Goal: Task Accomplishment & Management: Manage account settings

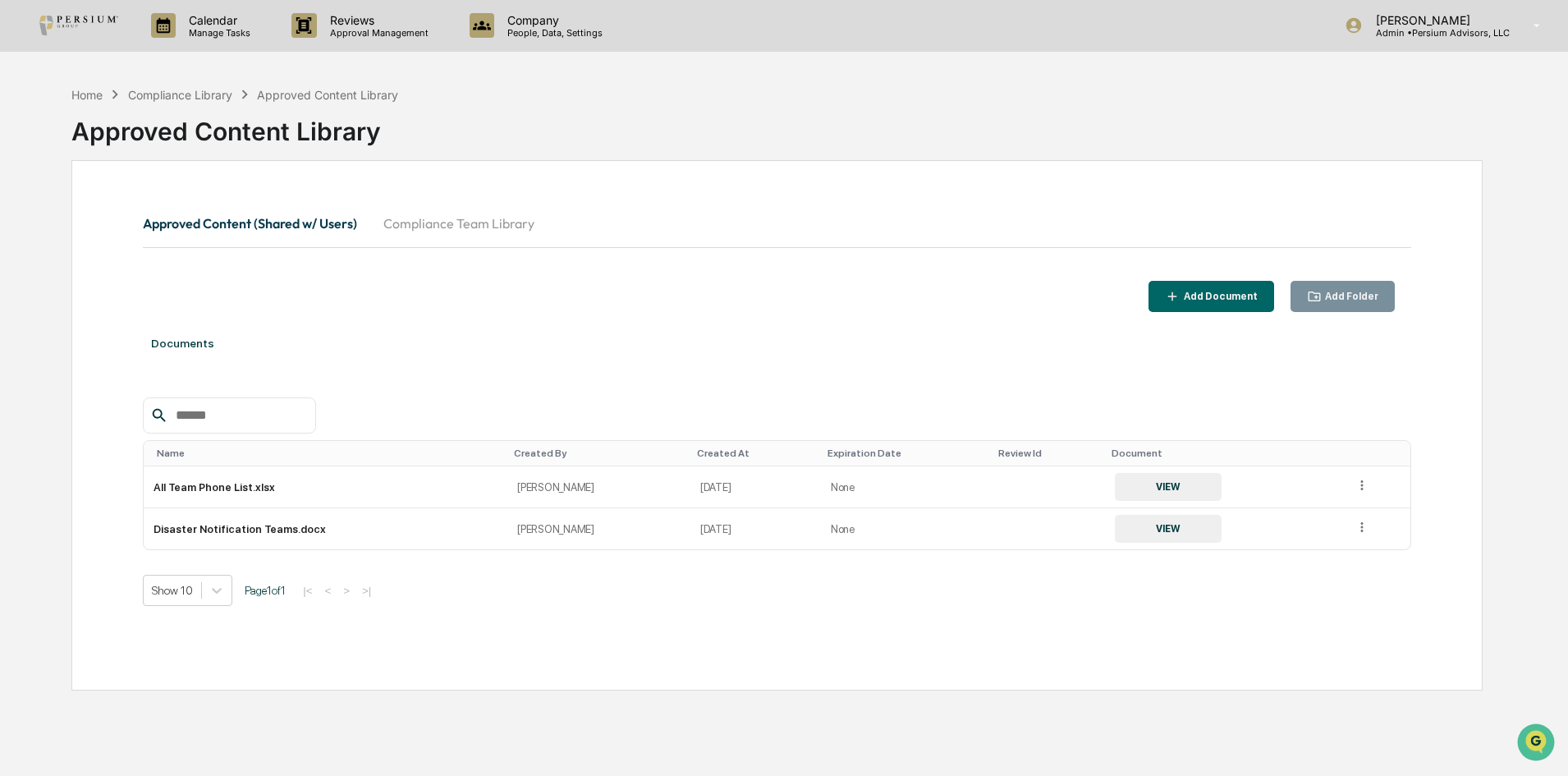
click at [117, 24] on img at bounding box center [78, 24] width 78 height 19
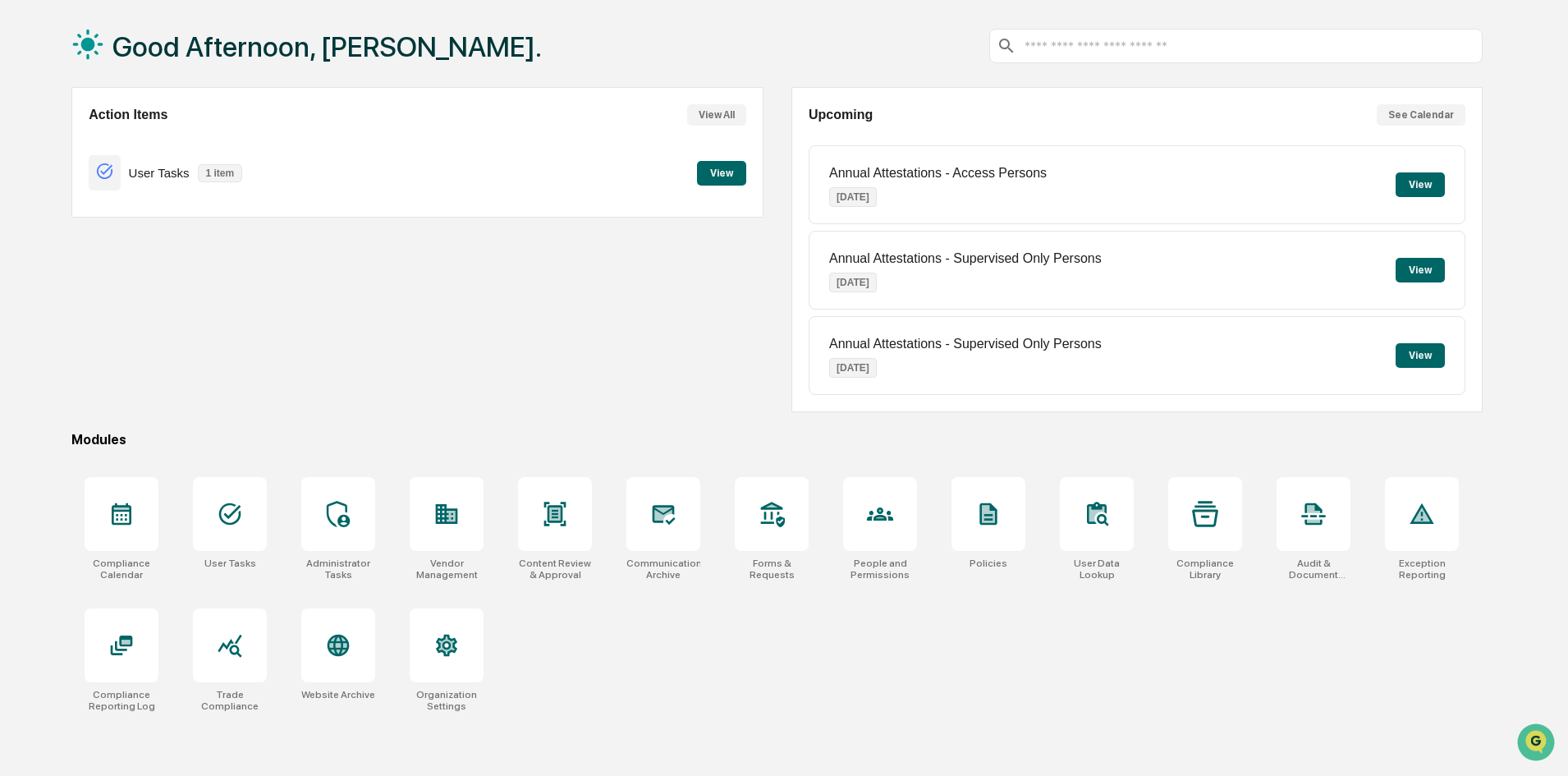
scroll to position [74, 0]
click at [1338, 534] on div at bounding box center [1313, 513] width 74 height 74
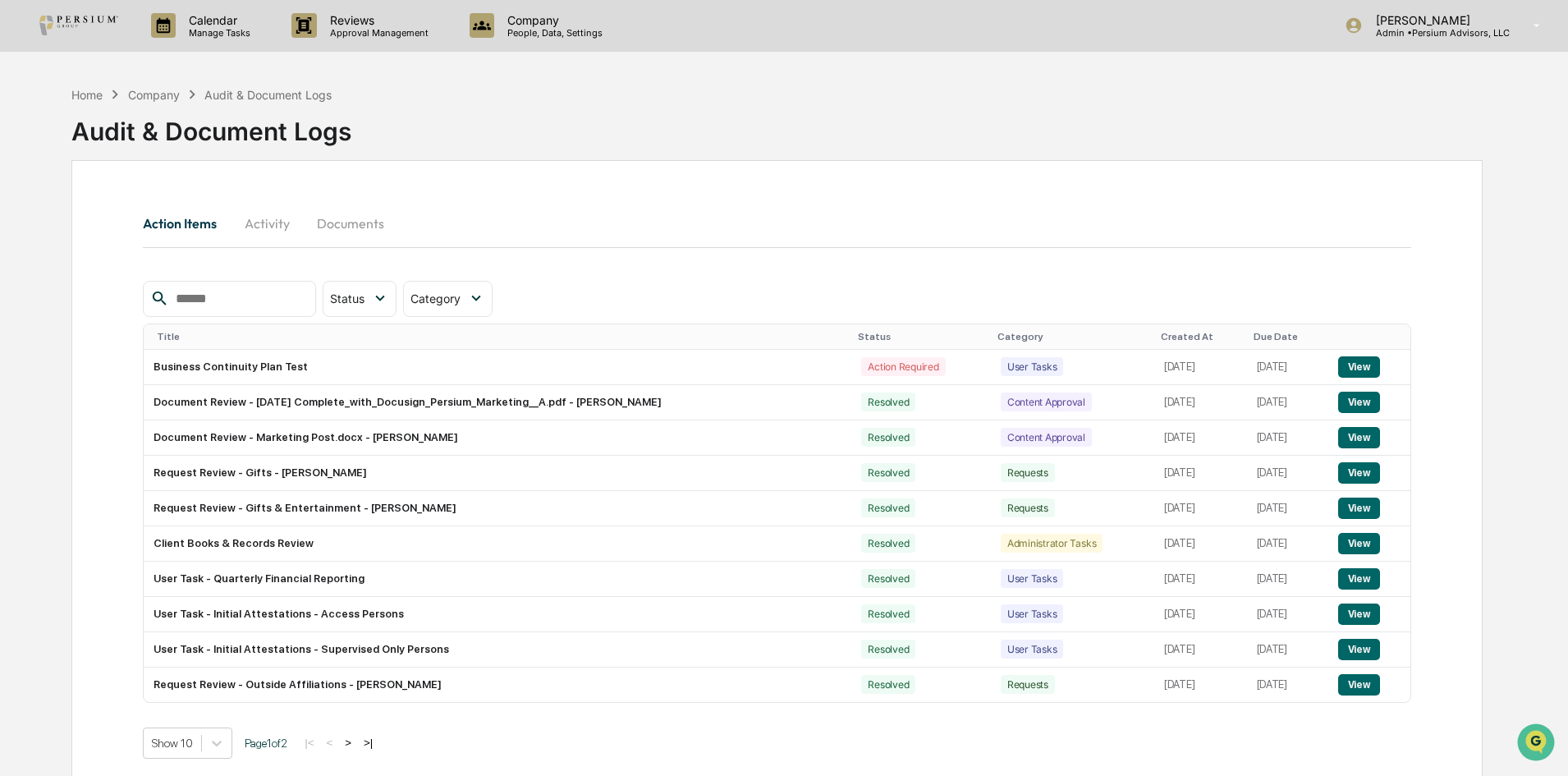
click at [48, 21] on img at bounding box center [78, 24] width 78 height 19
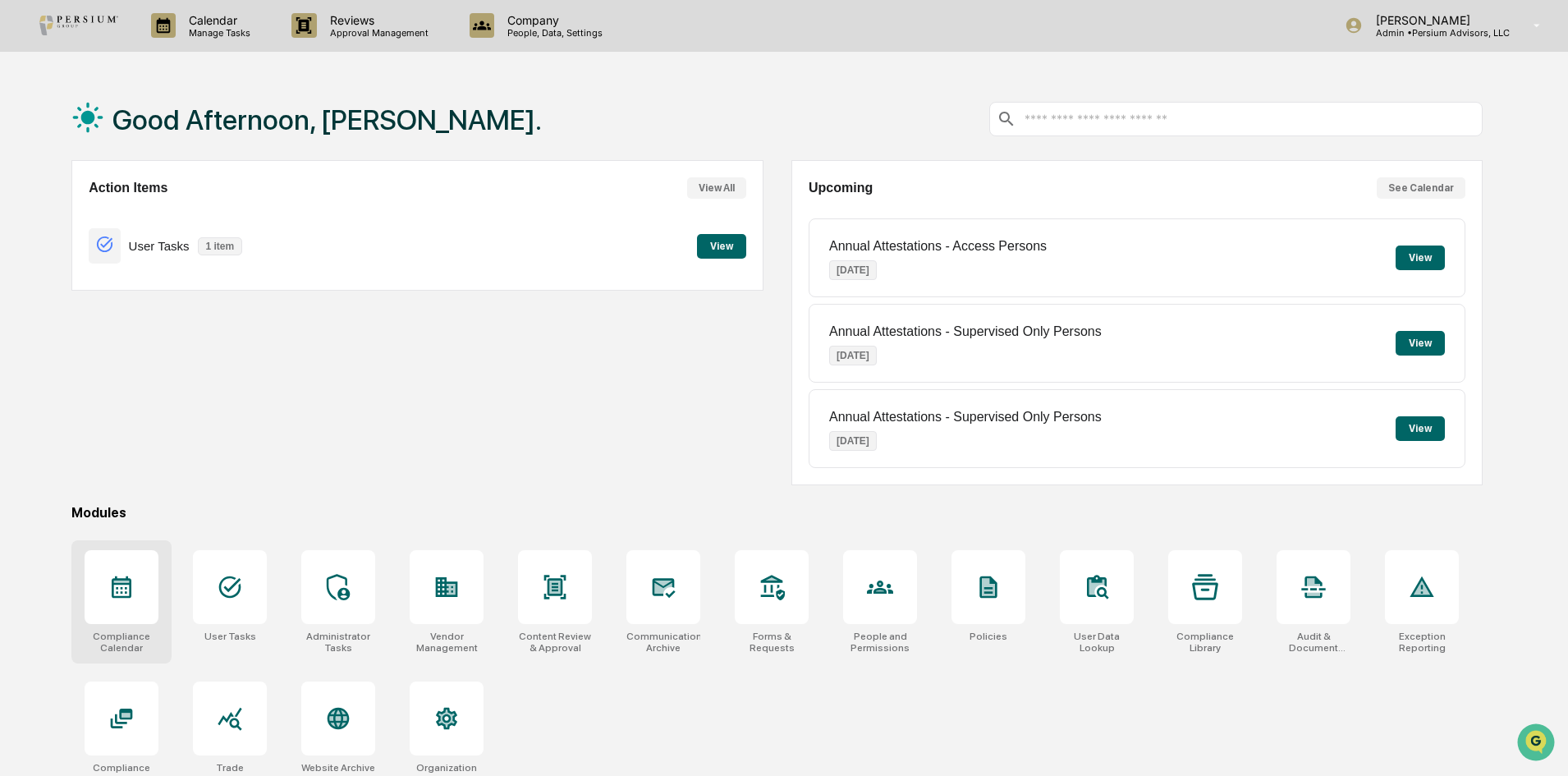
scroll to position [74, 0]
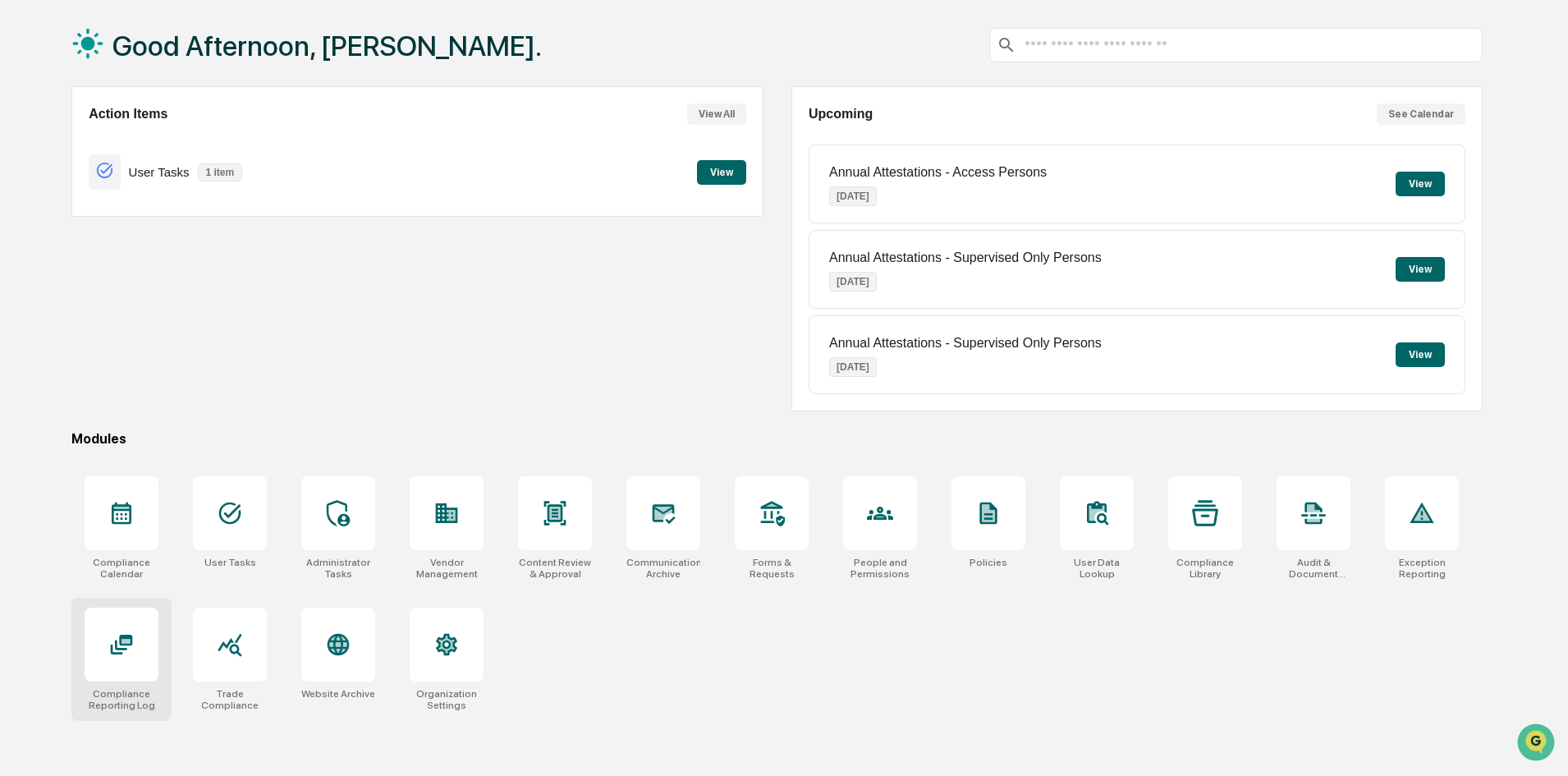
click at [95, 644] on div at bounding box center [122, 645] width 74 height 74
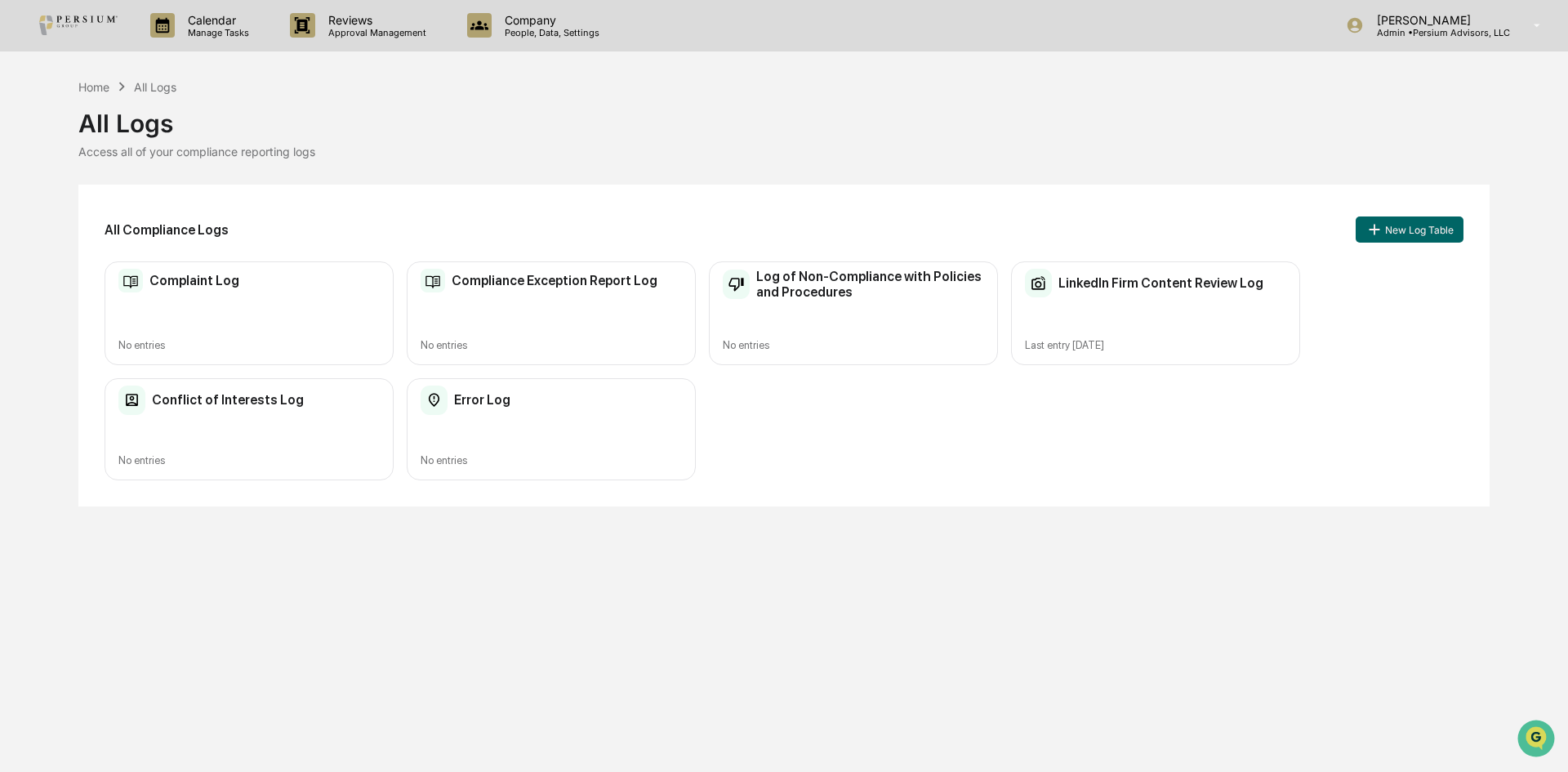
click at [74, 24] on img at bounding box center [78, 24] width 78 height 19
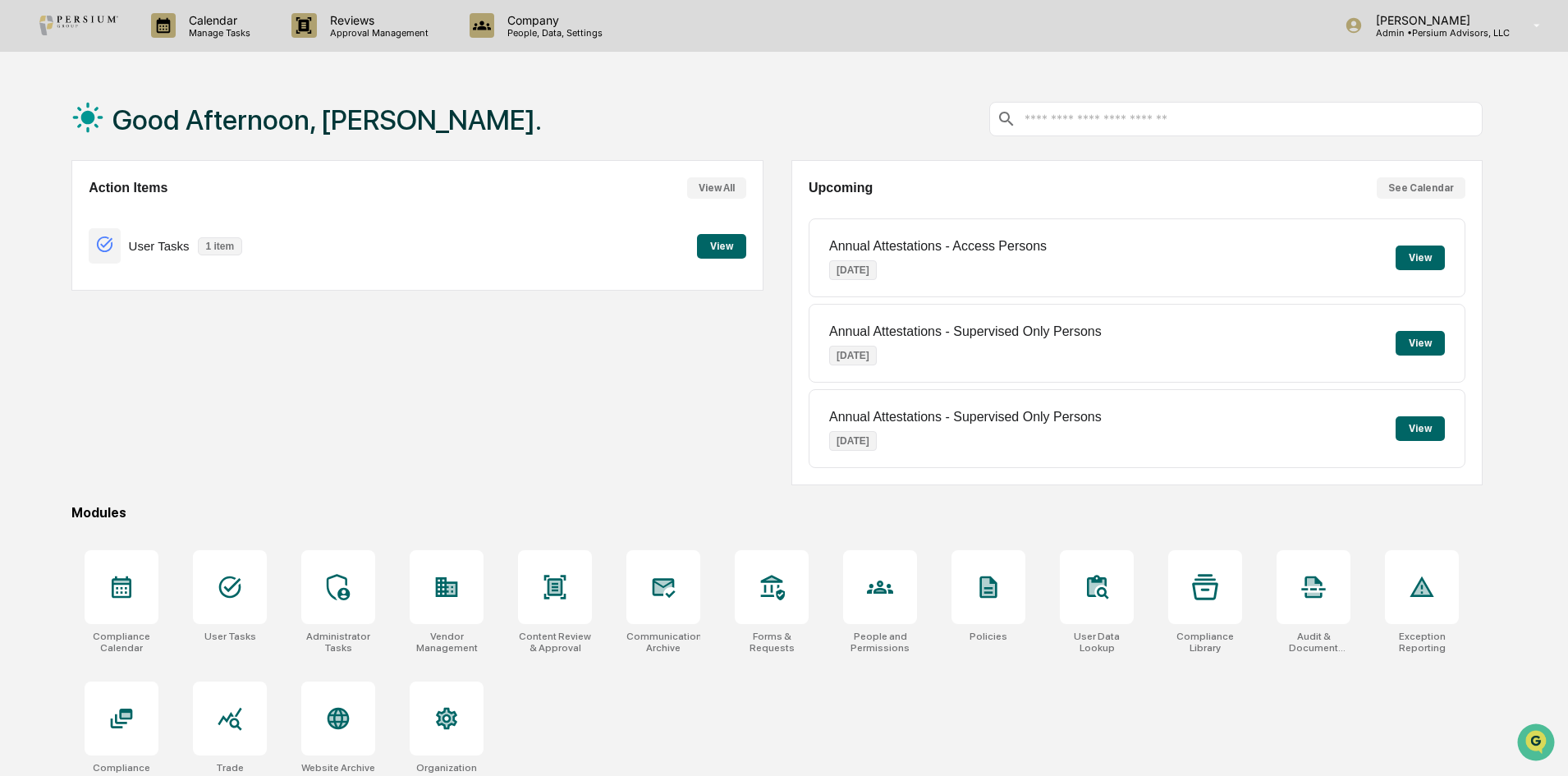
scroll to position [78, 0]
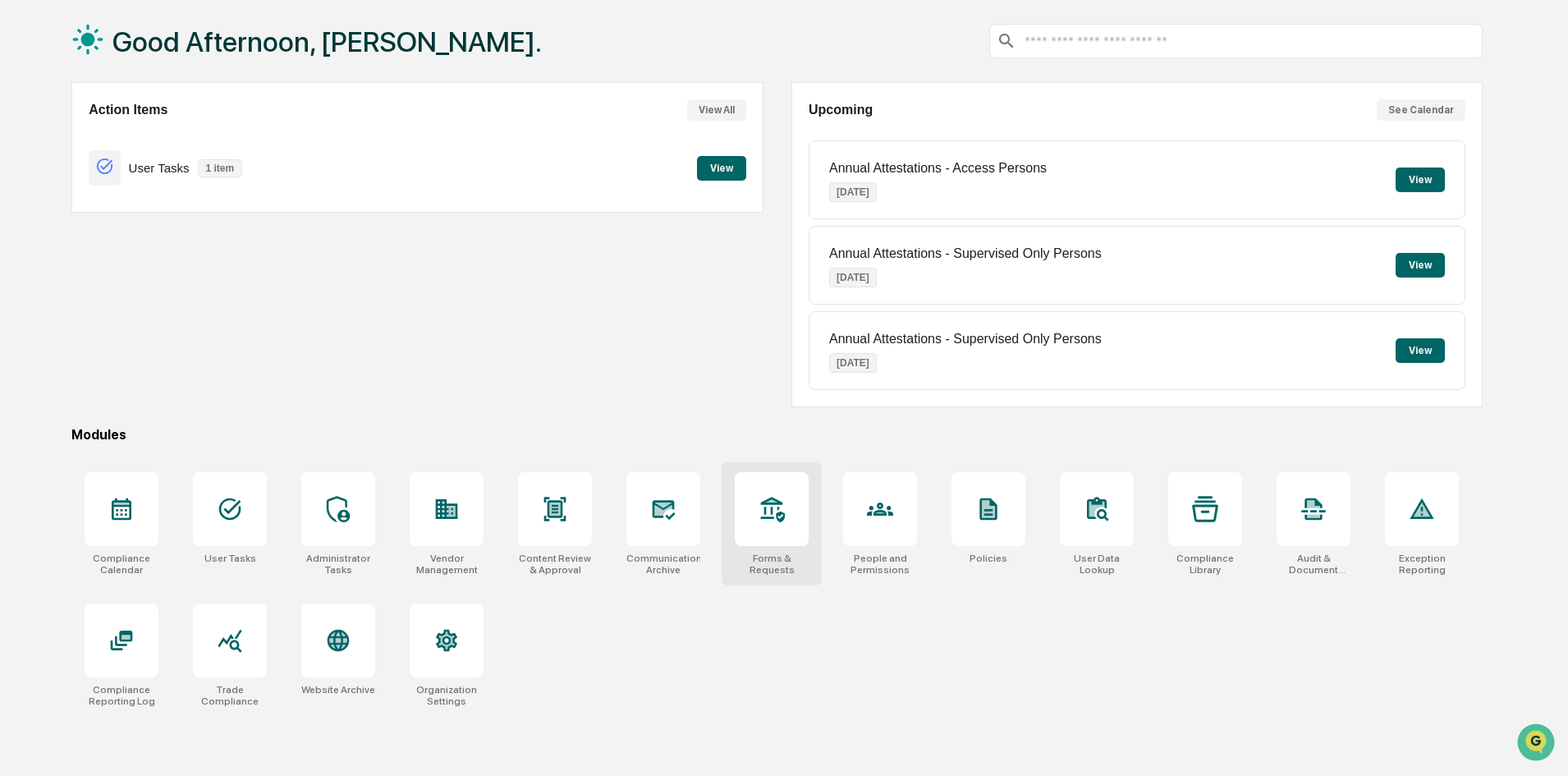
click at [773, 528] on div at bounding box center [771, 509] width 74 height 74
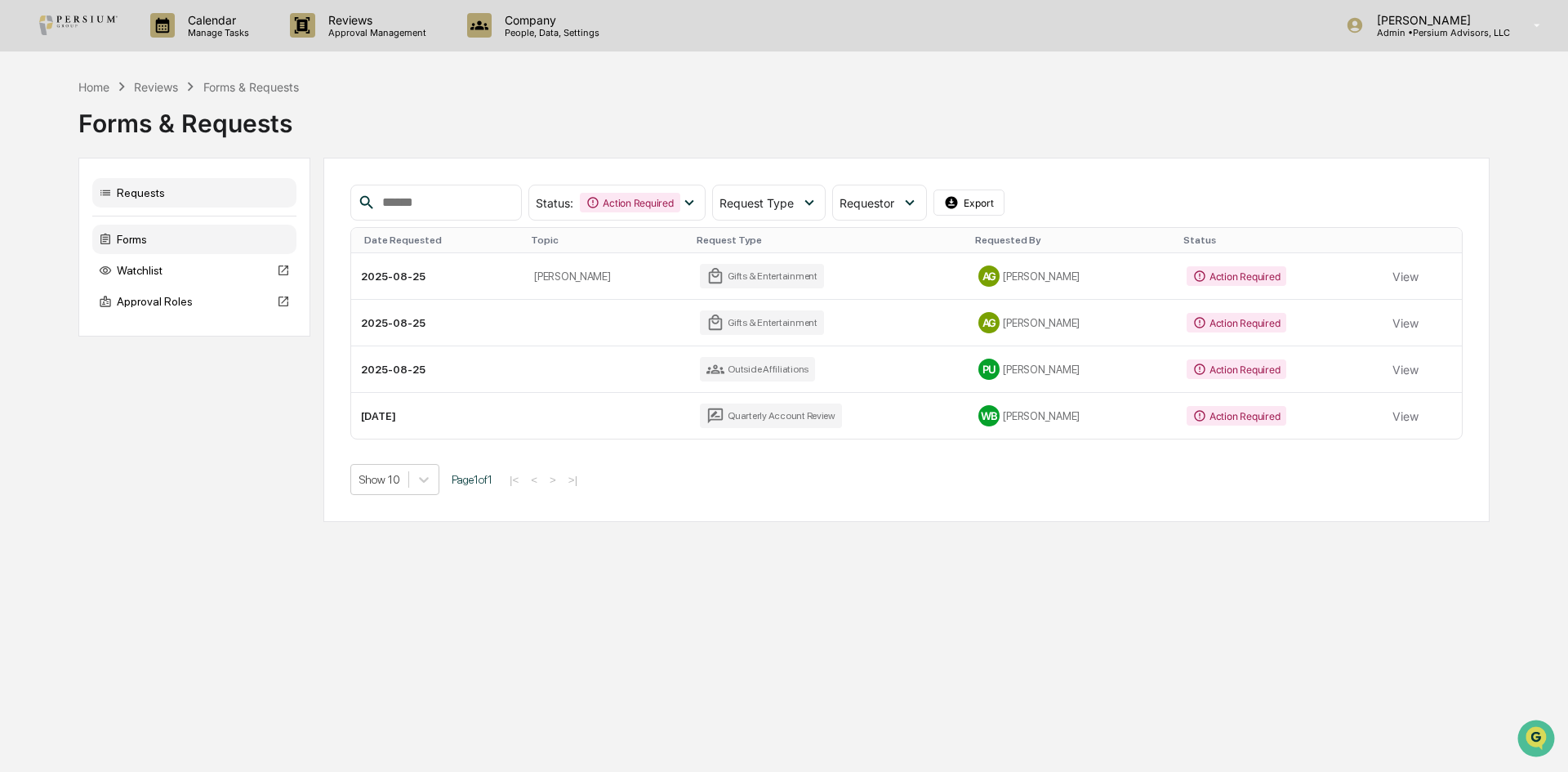
click at [191, 239] on div "Forms" at bounding box center [194, 239] width 204 height 29
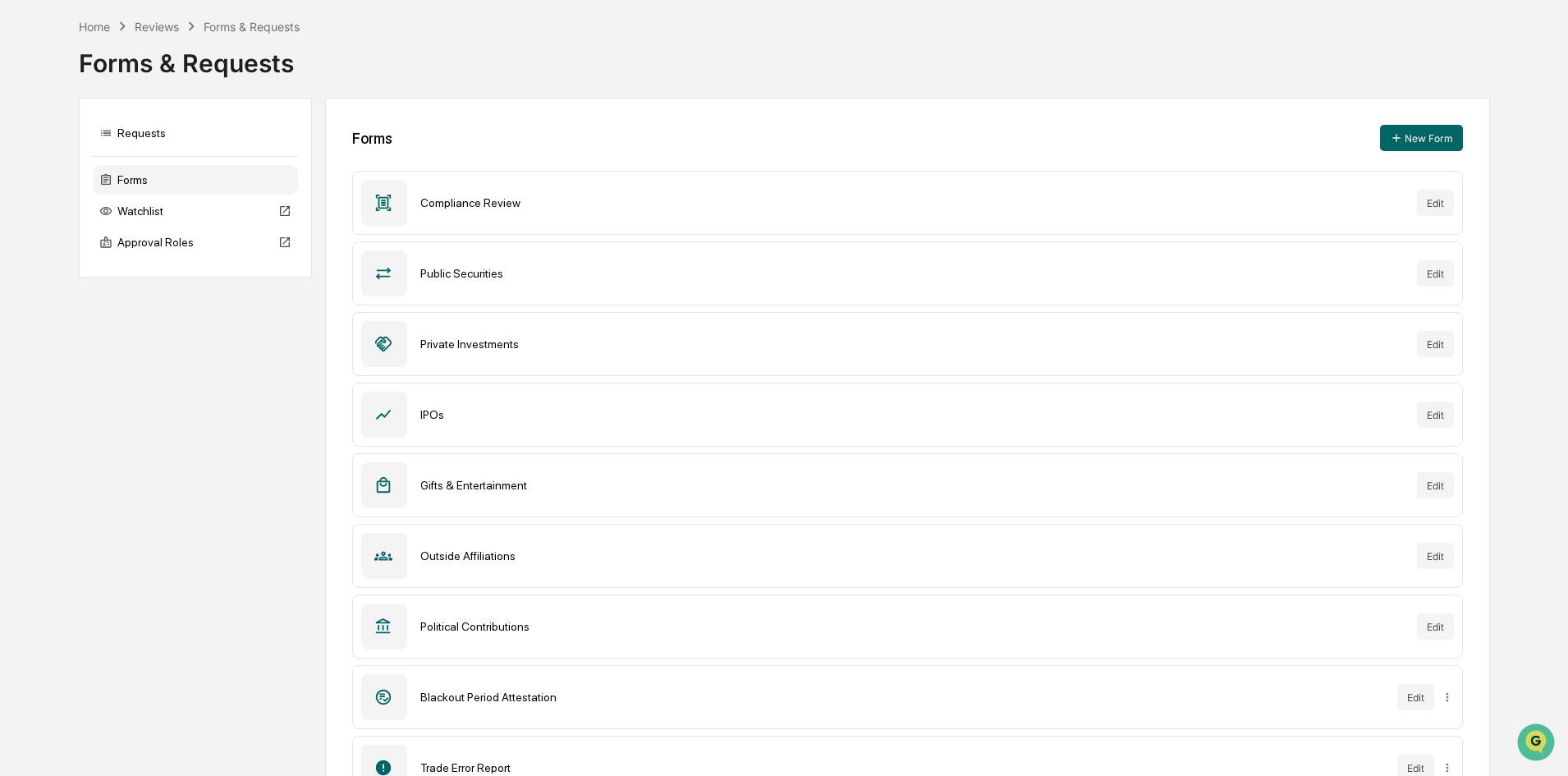
scroll to position [62, 0]
click at [405, 497] on div at bounding box center [384, 484] width 46 height 46
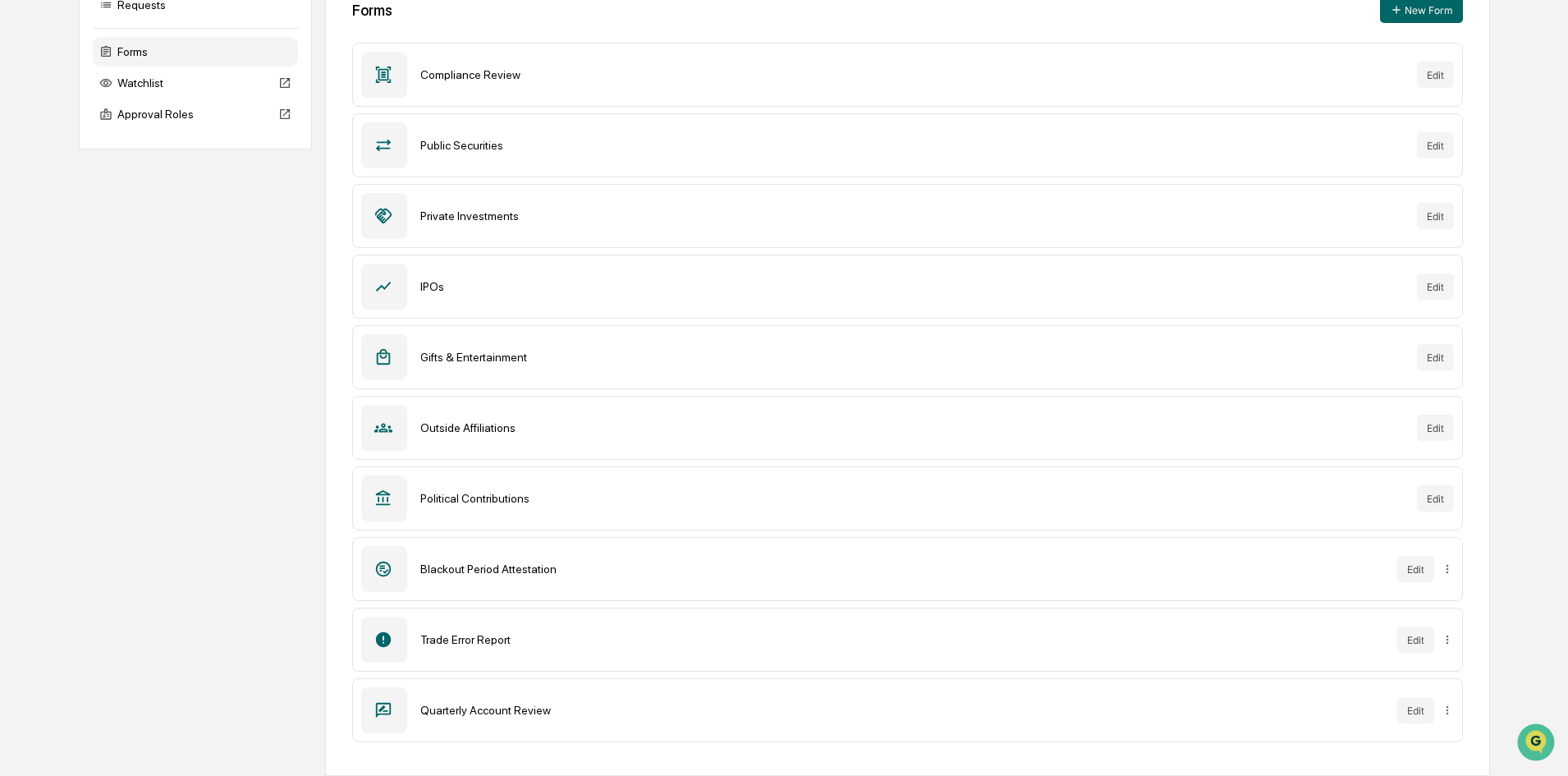
scroll to position [0, 0]
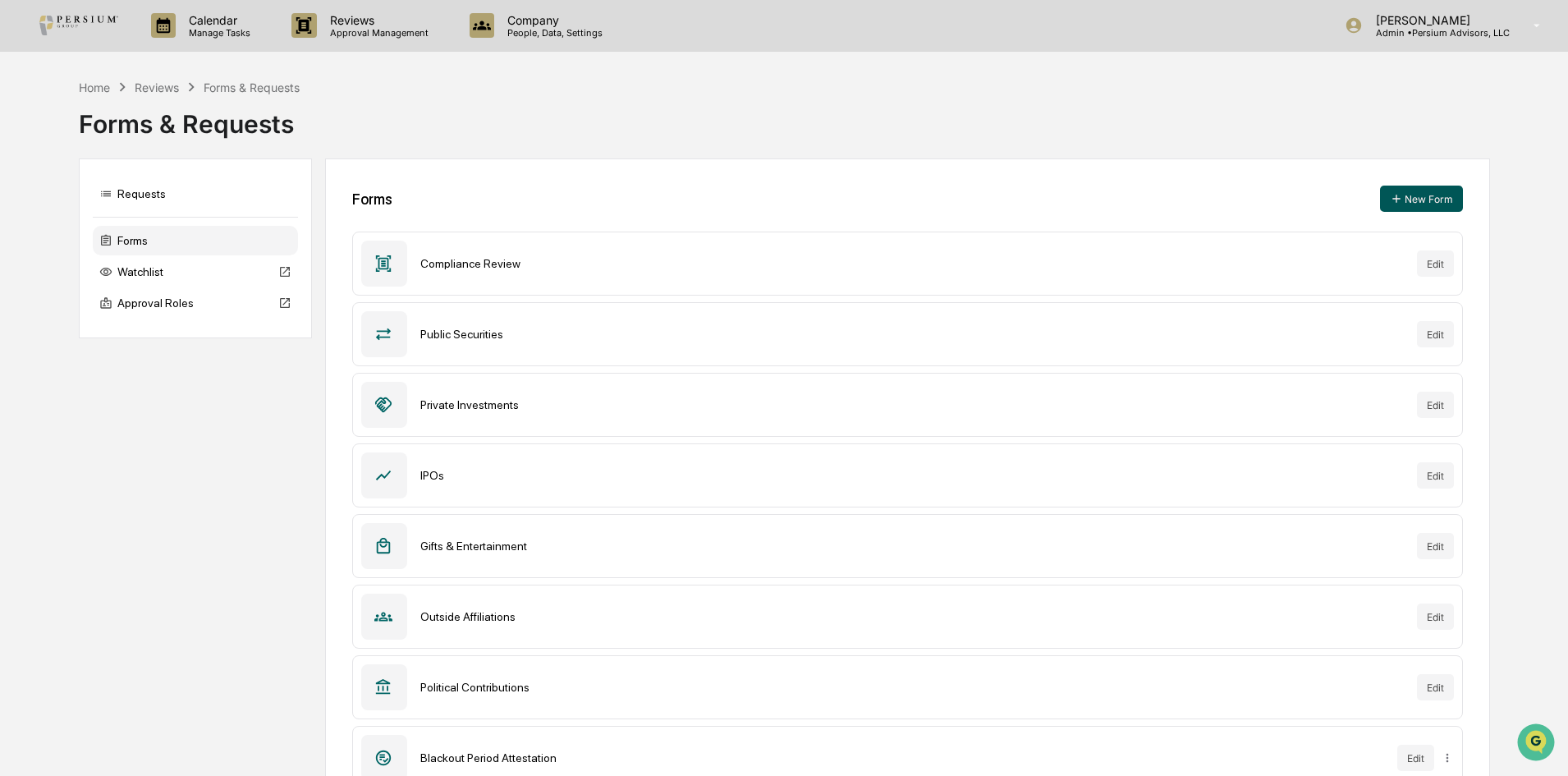
click at [1402, 197] on icon at bounding box center [1397, 199] width 14 height 14
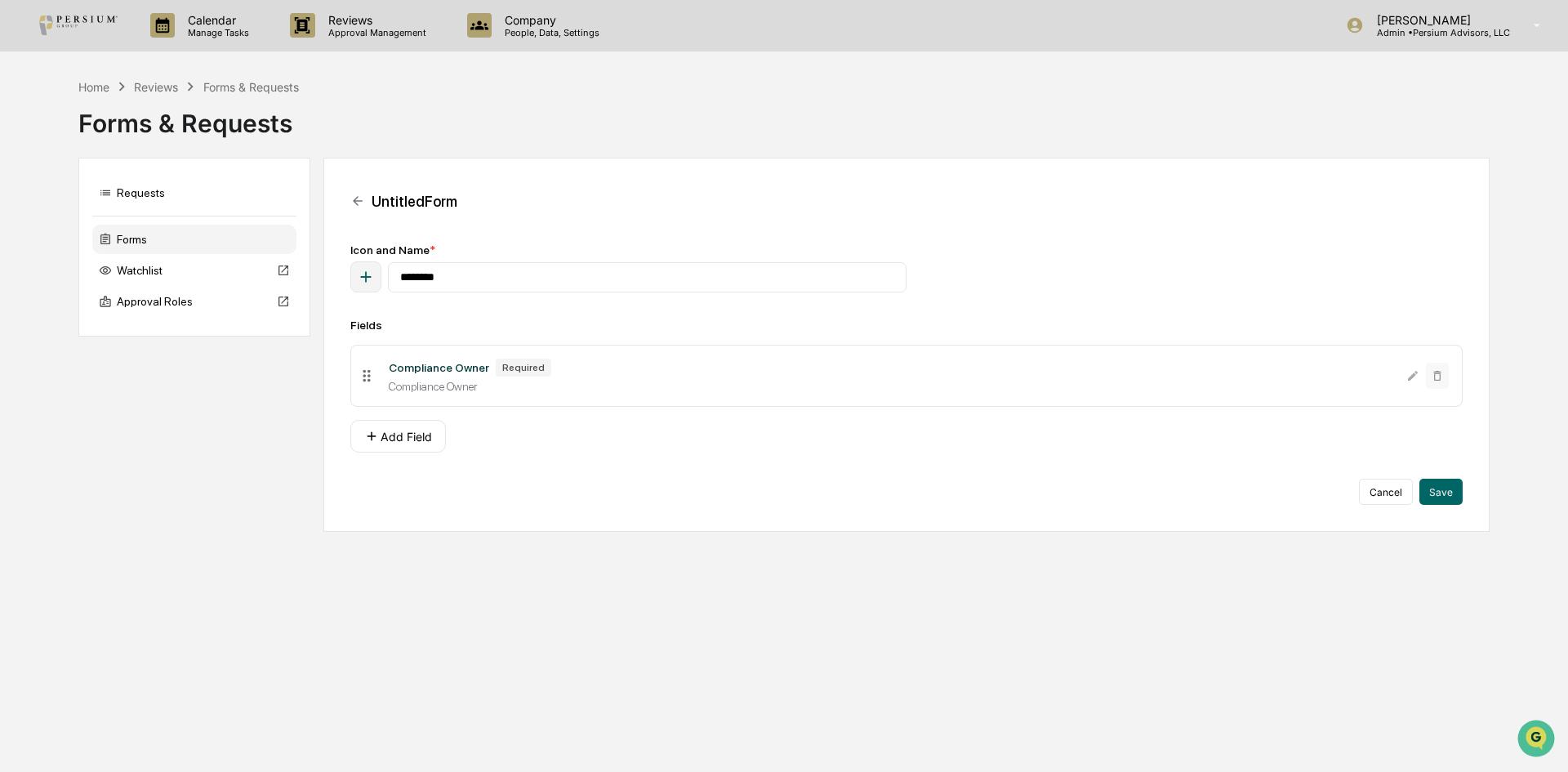
click at [368, 193] on div "Untitled Form" at bounding box center [906, 201] width 1113 height 33
click at [365, 195] on div "Untitled Form" at bounding box center [906, 201] width 1113 height 33
click at [362, 195] on icon at bounding box center [358, 201] width 15 height 15
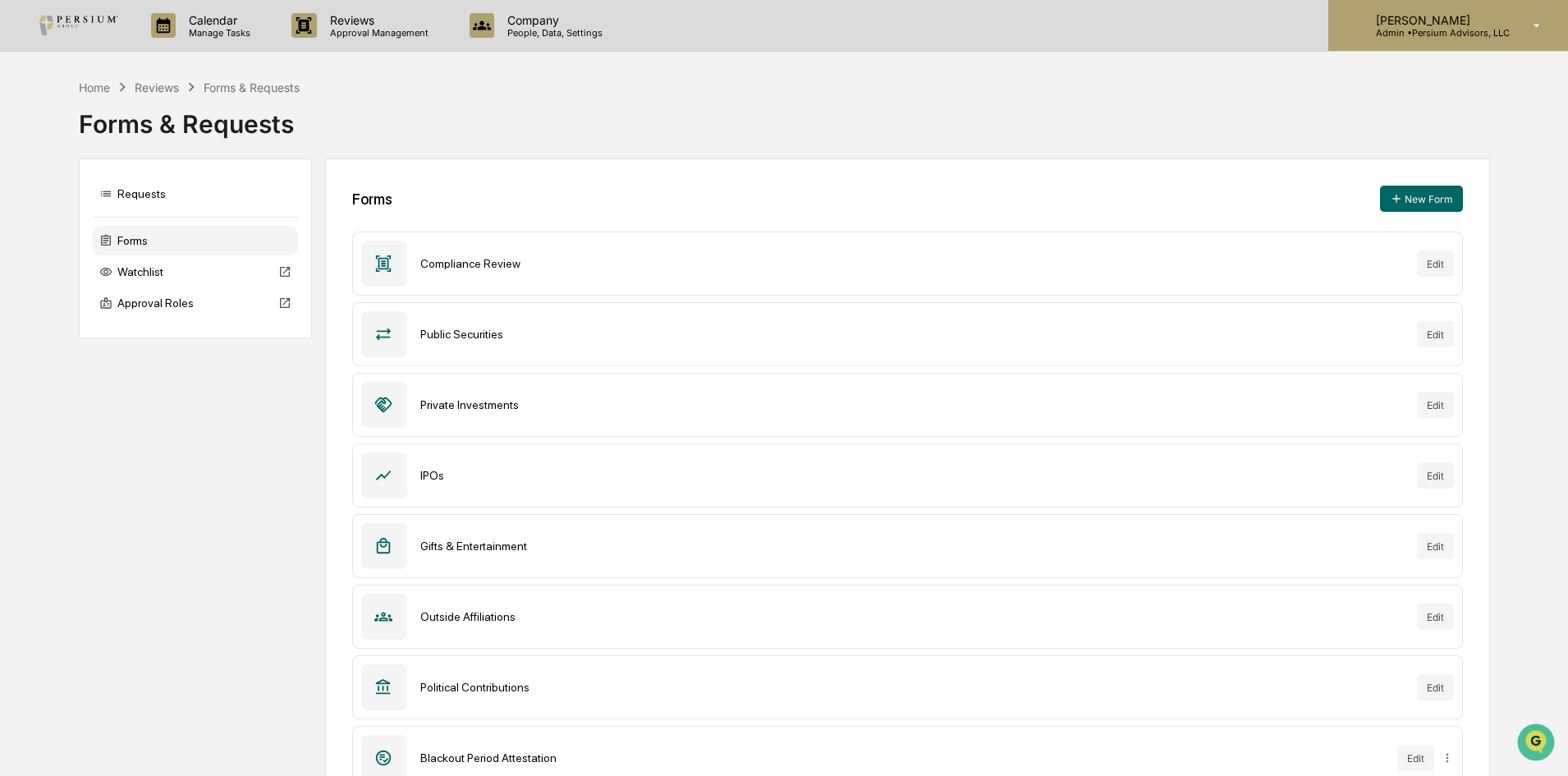
click at [1436, 20] on p "[PERSON_NAME]" at bounding box center [1436, 20] width 147 height 14
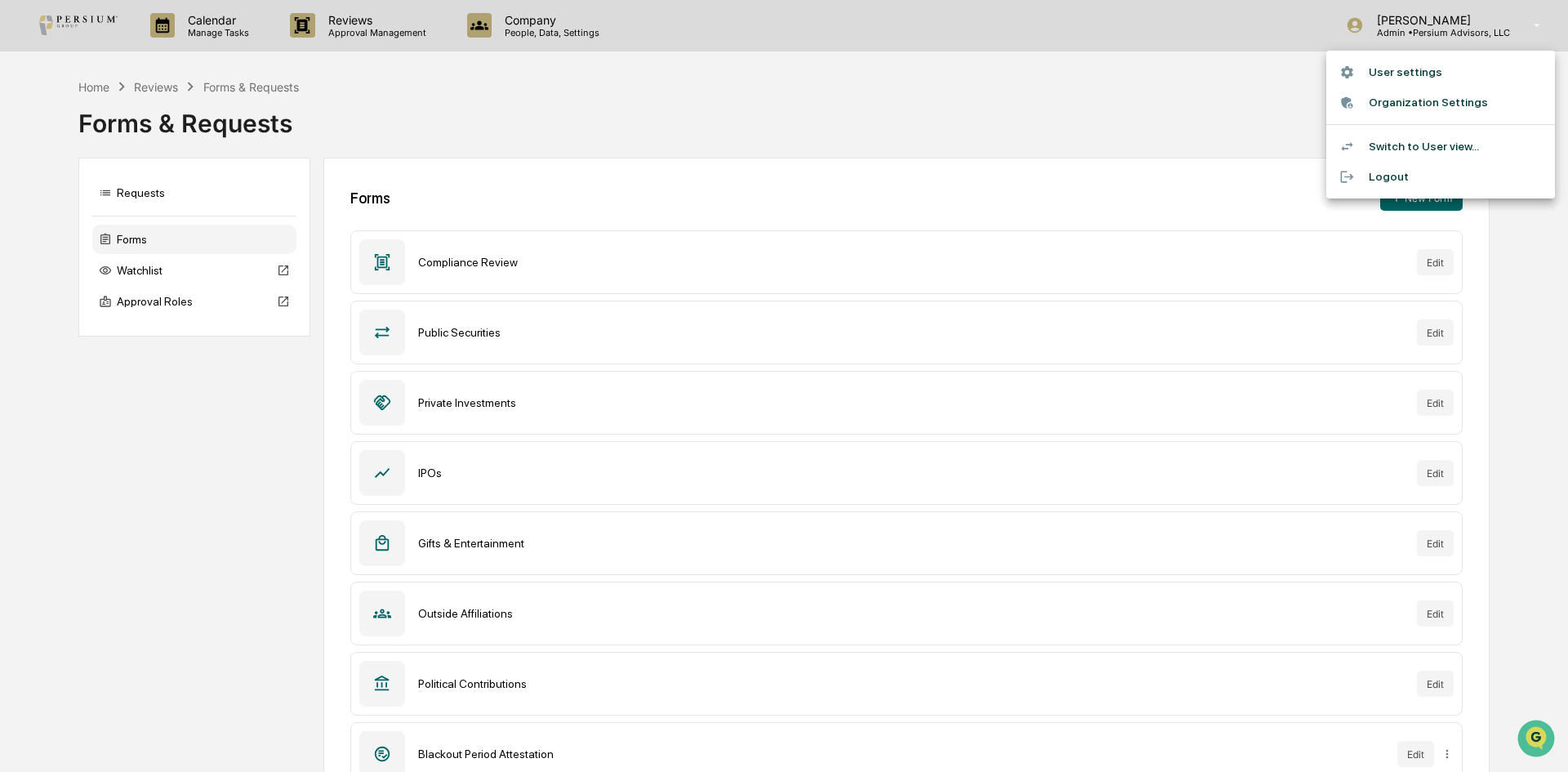
click at [1399, 138] on li "Switch to User view..." at bounding box center [1440, 147] width 228 height 30
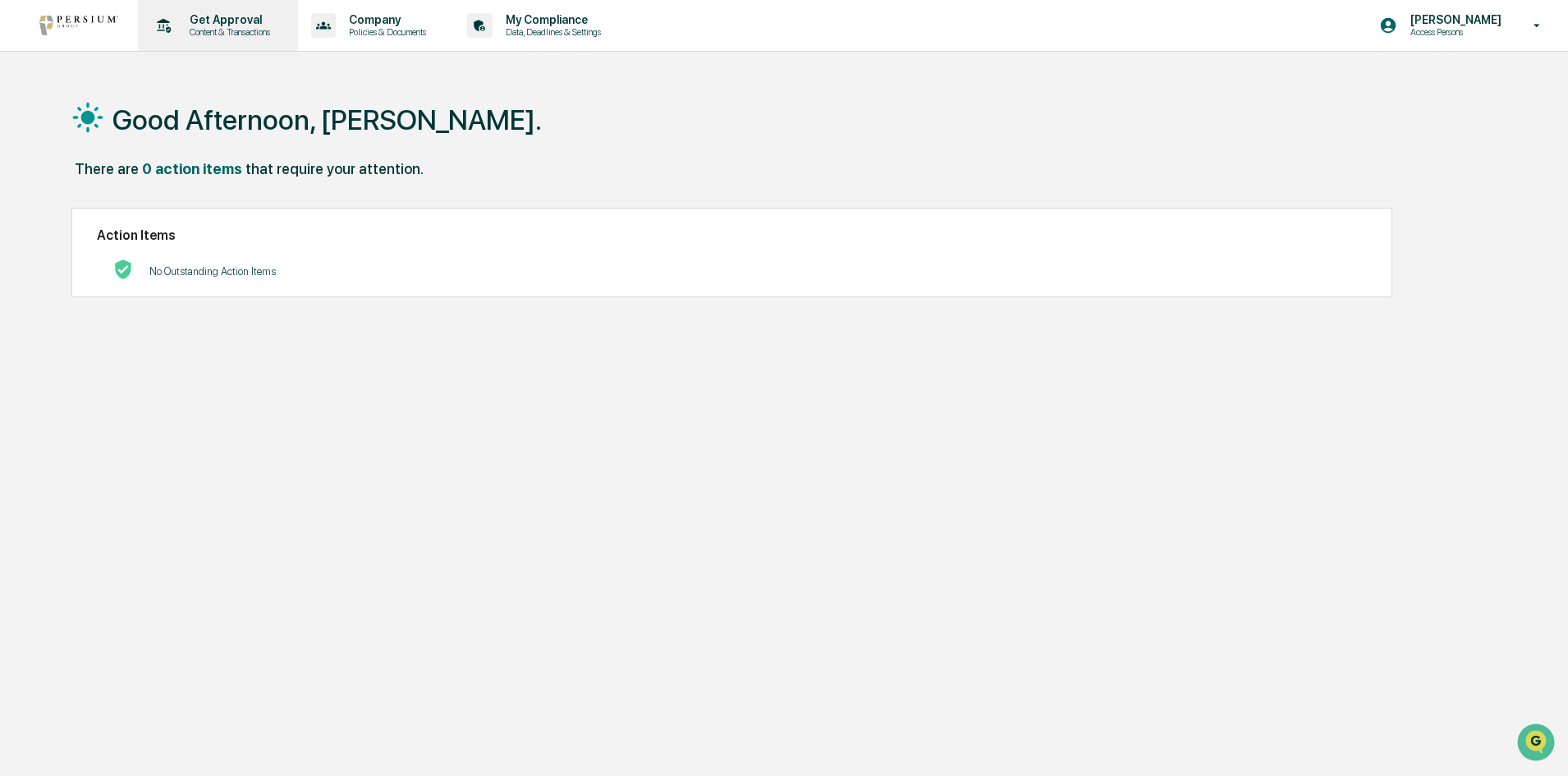
click at [245, 15] on p "Get Approval" at bounding box center [227, 20] width 102 height 14
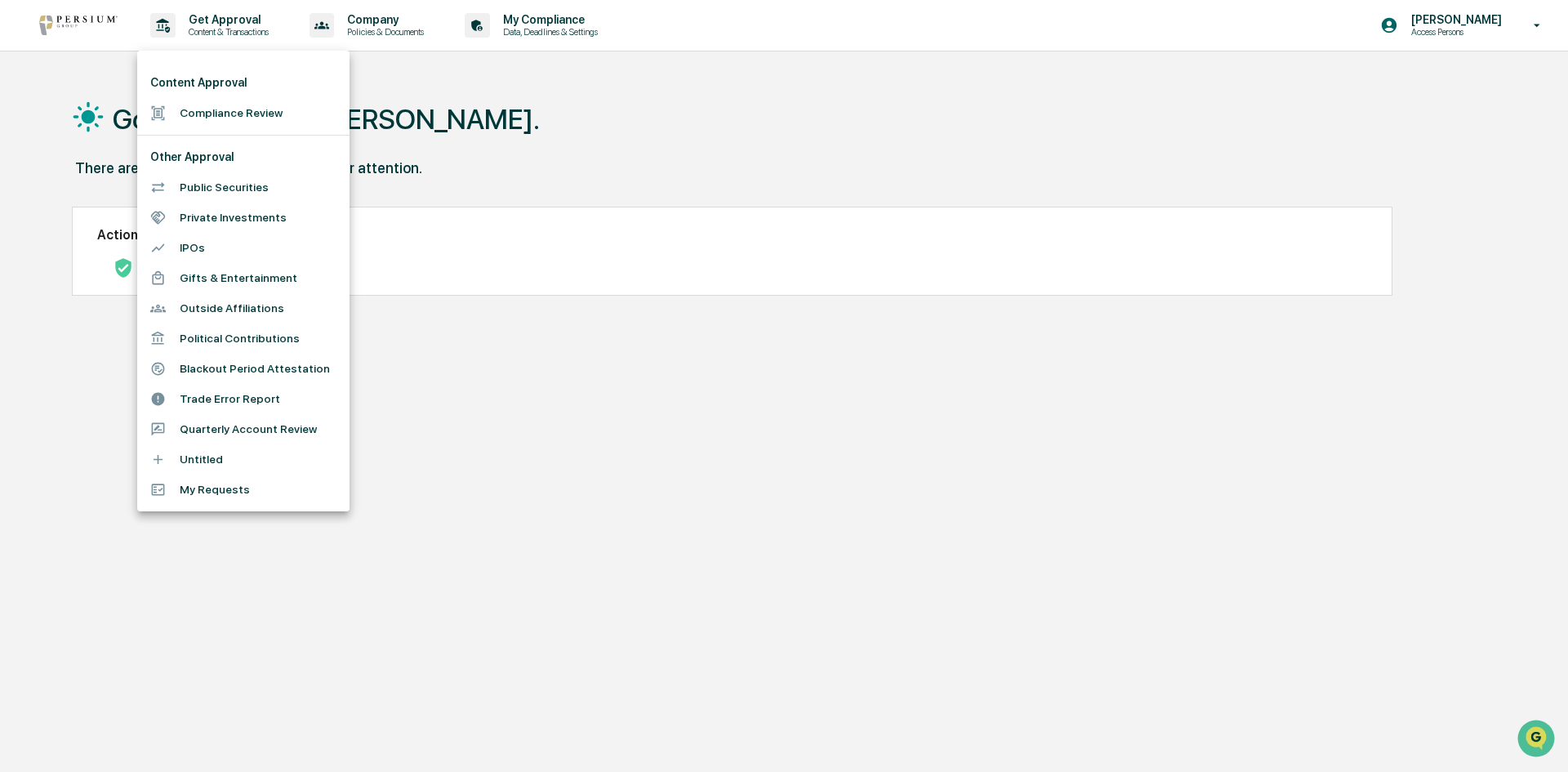
click at [255, 276] on li "Gifts & Entertainment" at bounding box center [243, 278] width 212 height 30
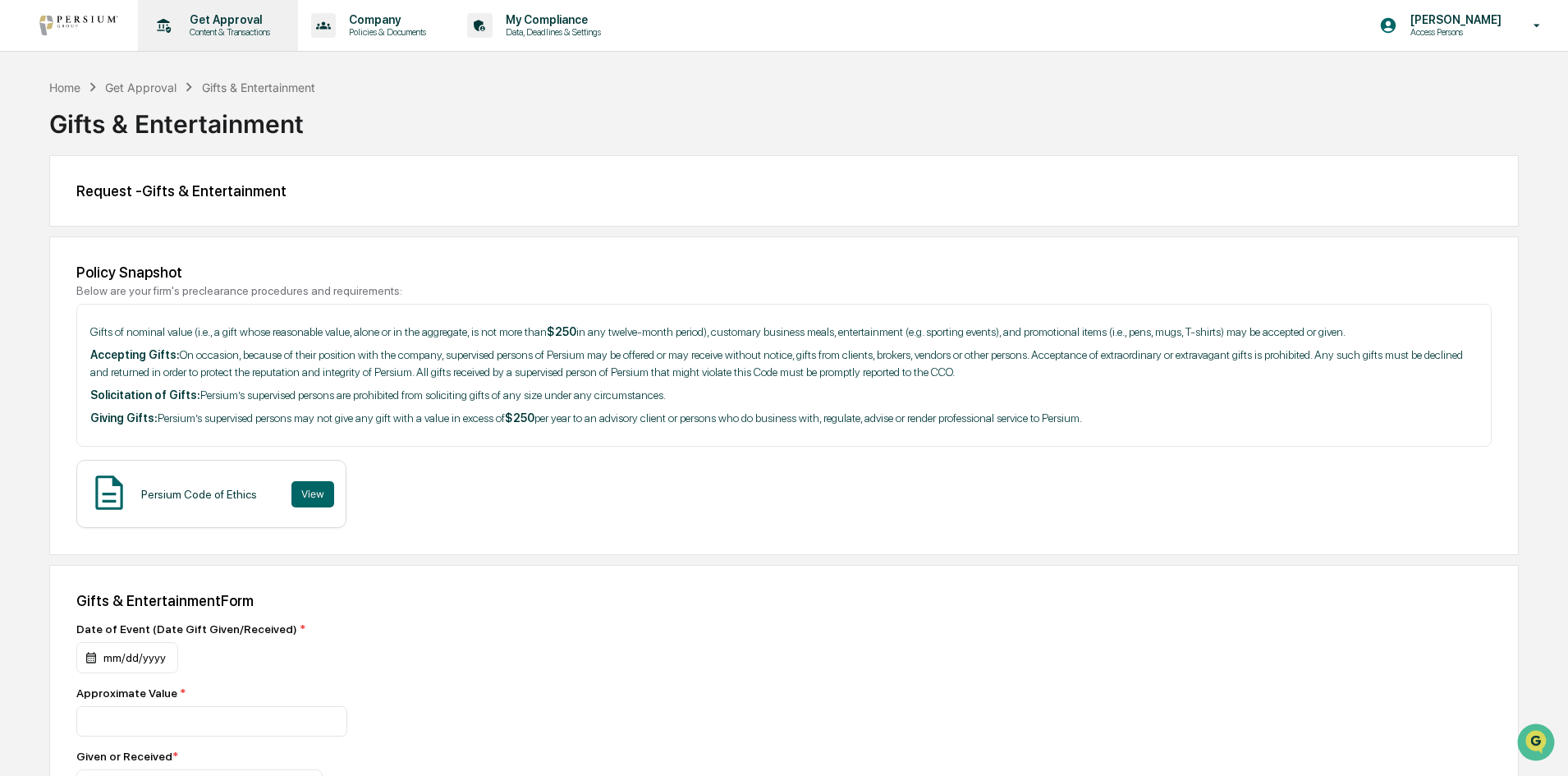
click at [247, 37] on p "Content & Transactions" at bounding box center [227, 32] width 102 height 12
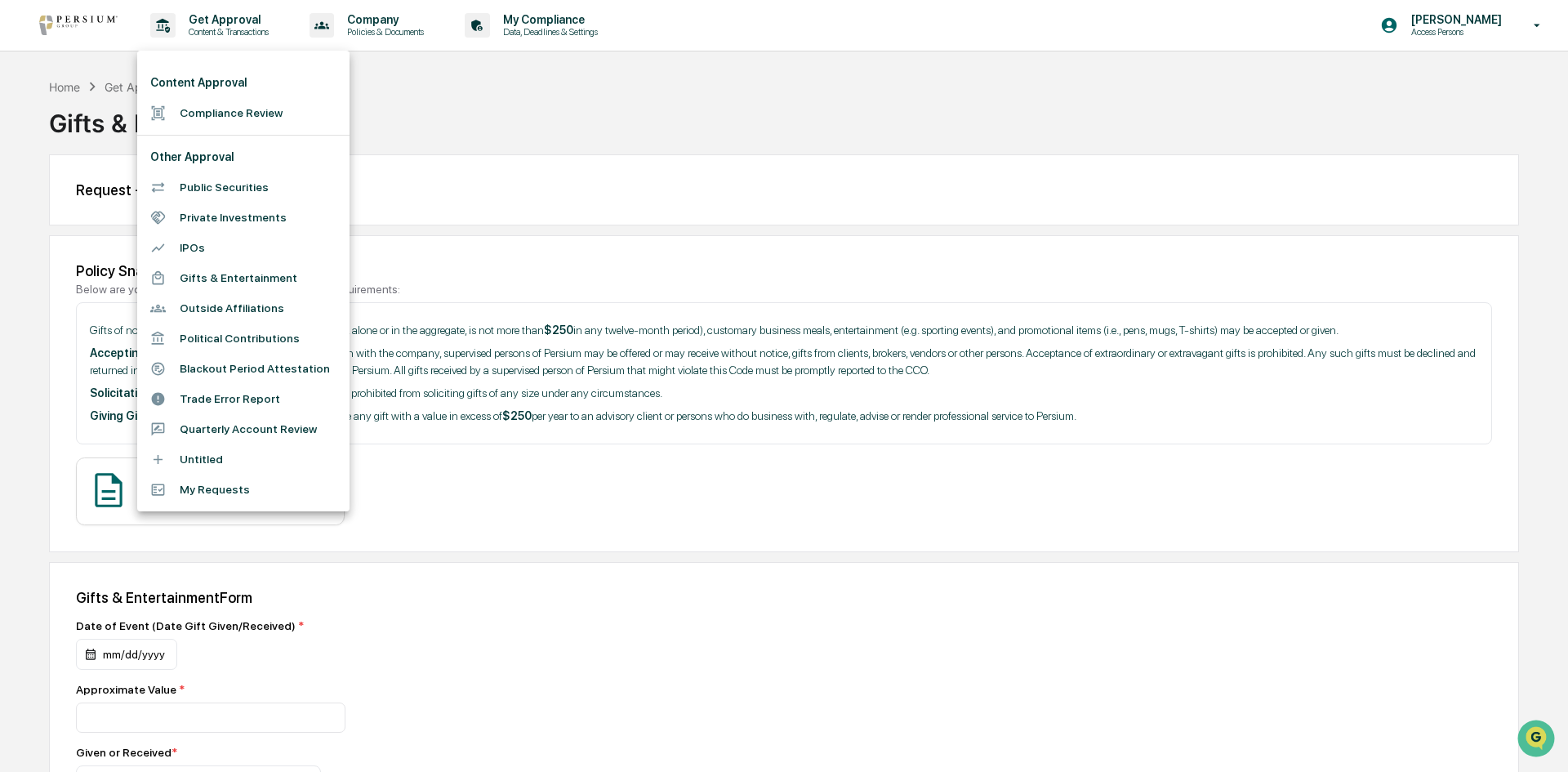
click at [508, 144] on div at bounding box center [784, 386] width 1568 height 772
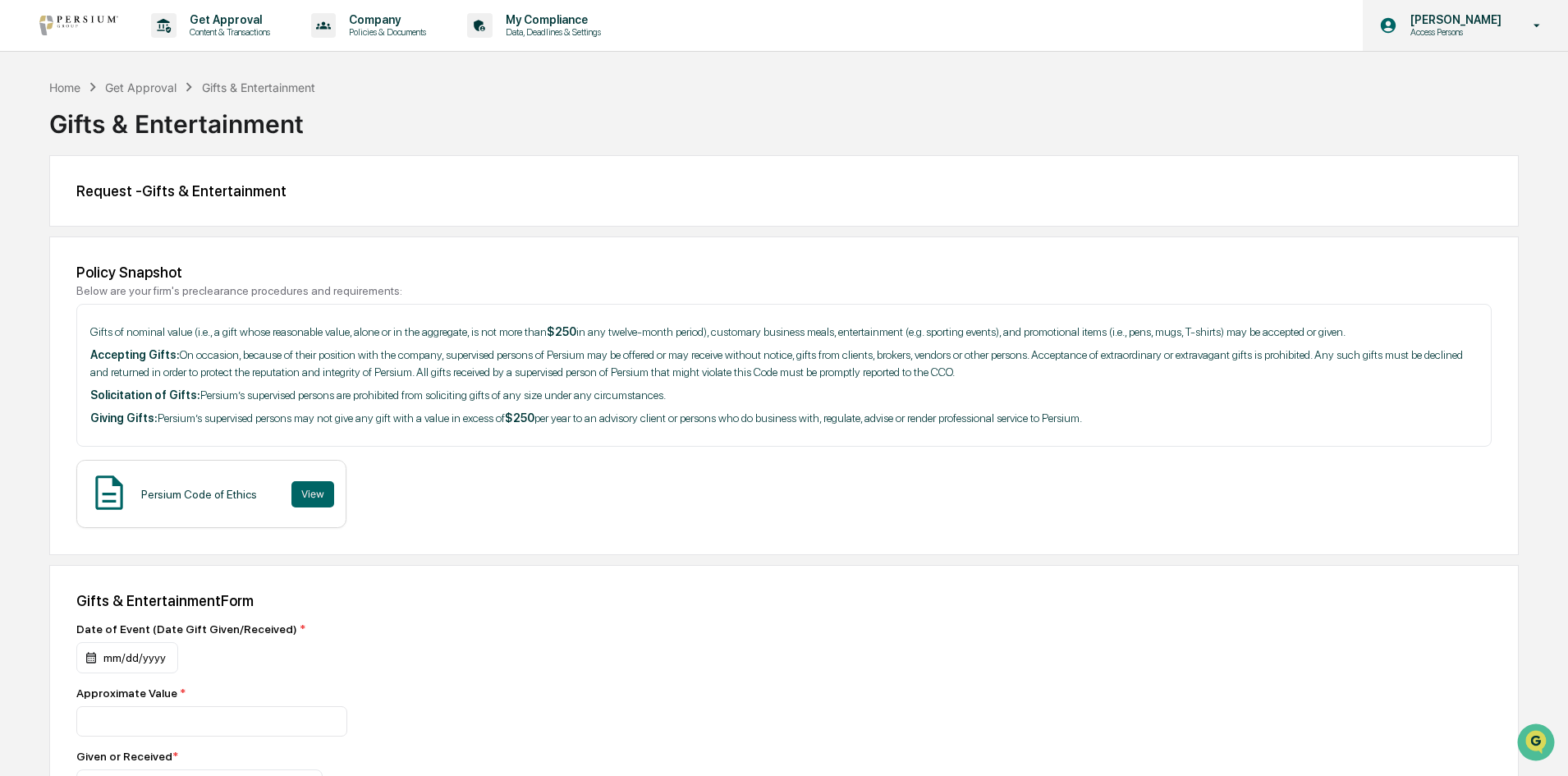
click at [1471, 32] on p "Access Persons" at bounding box center [1452, 32] width 112 height 12
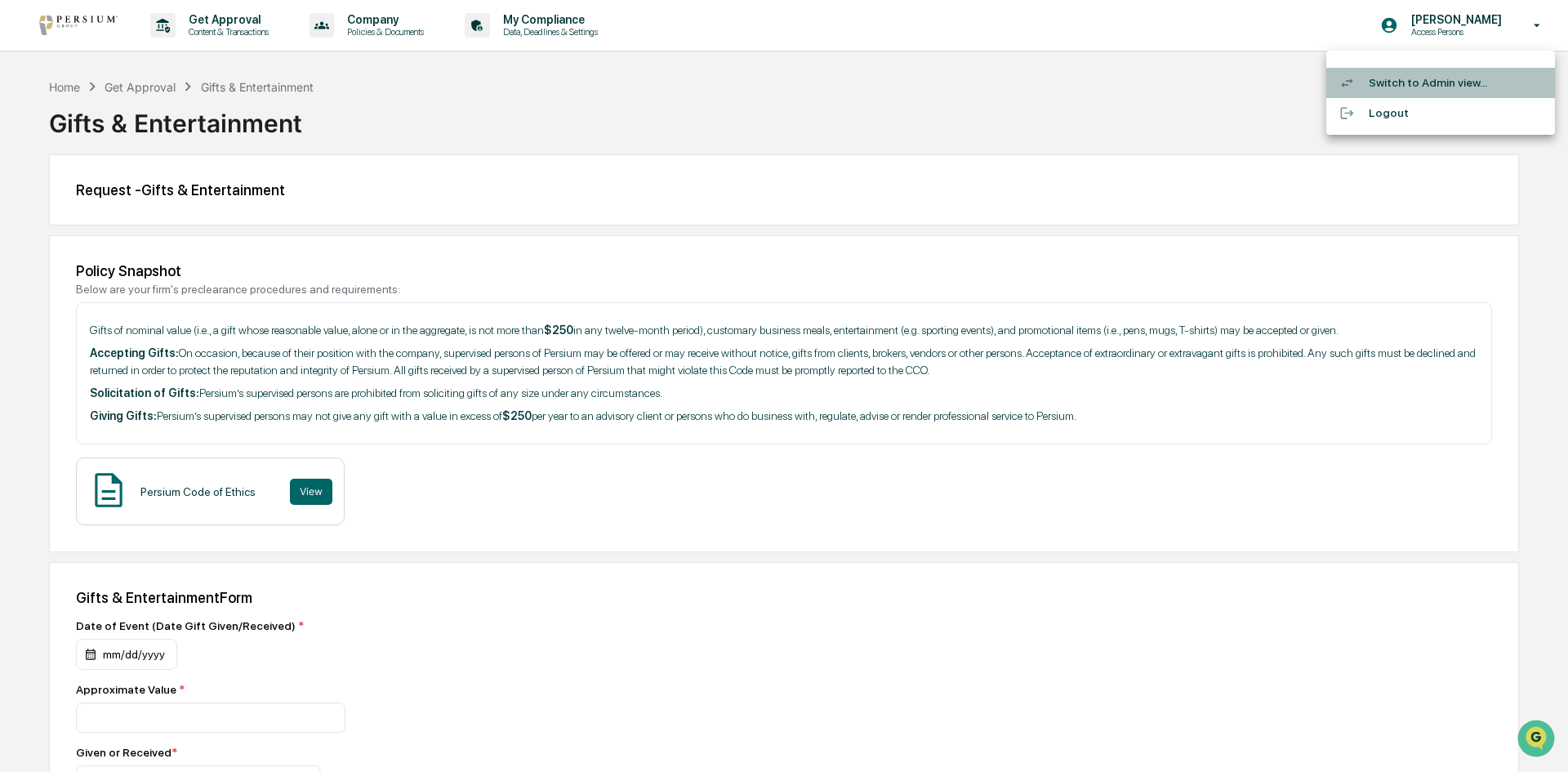
click at [1436, 73] on li "Switch to Admin view..." at bounding box center [1440, 83] width 228 height 30
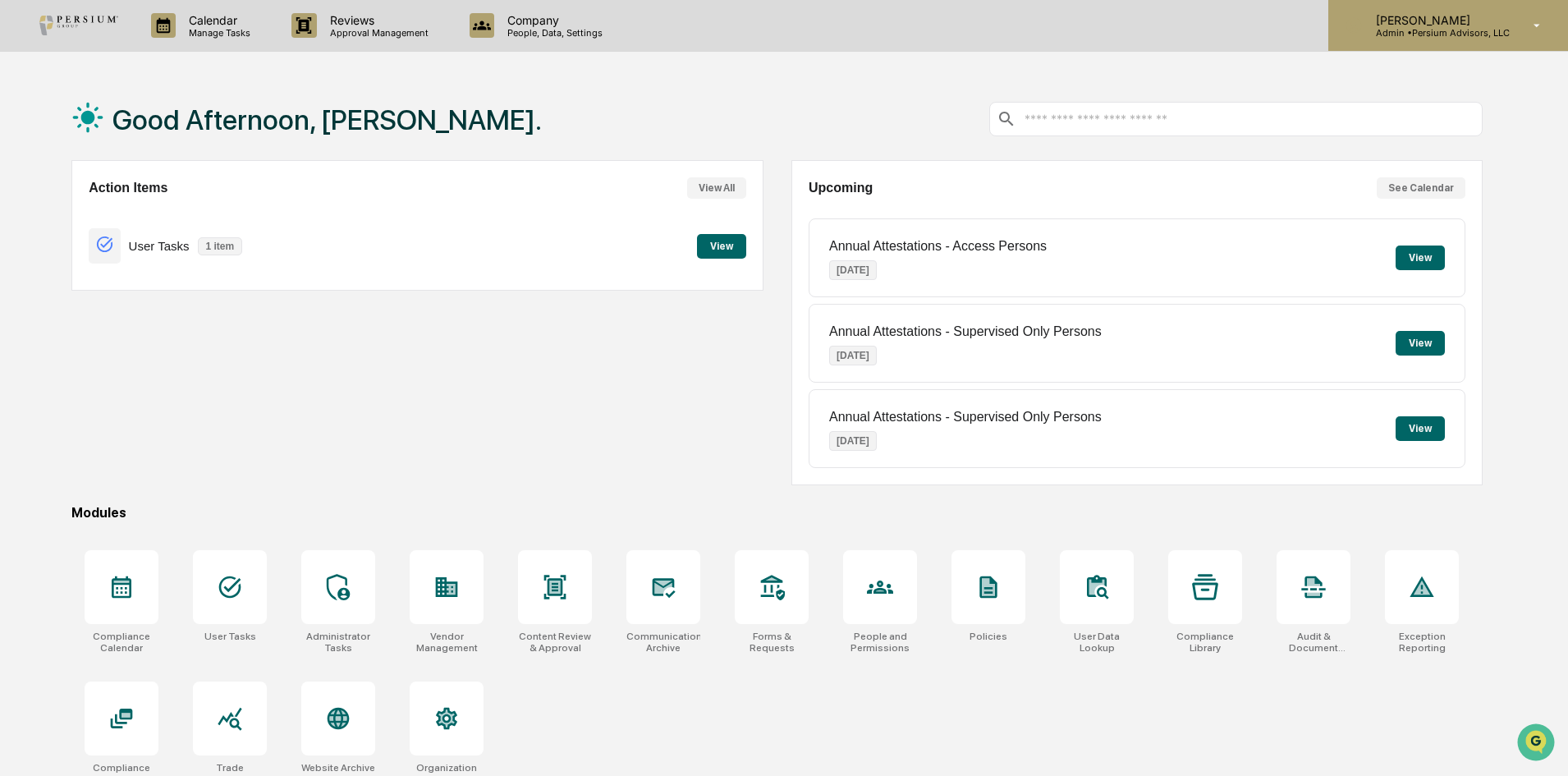
click at [1387, 15] on p "[PERSON_NAME]" at bounding box center [1436, 20] width 147 height 14
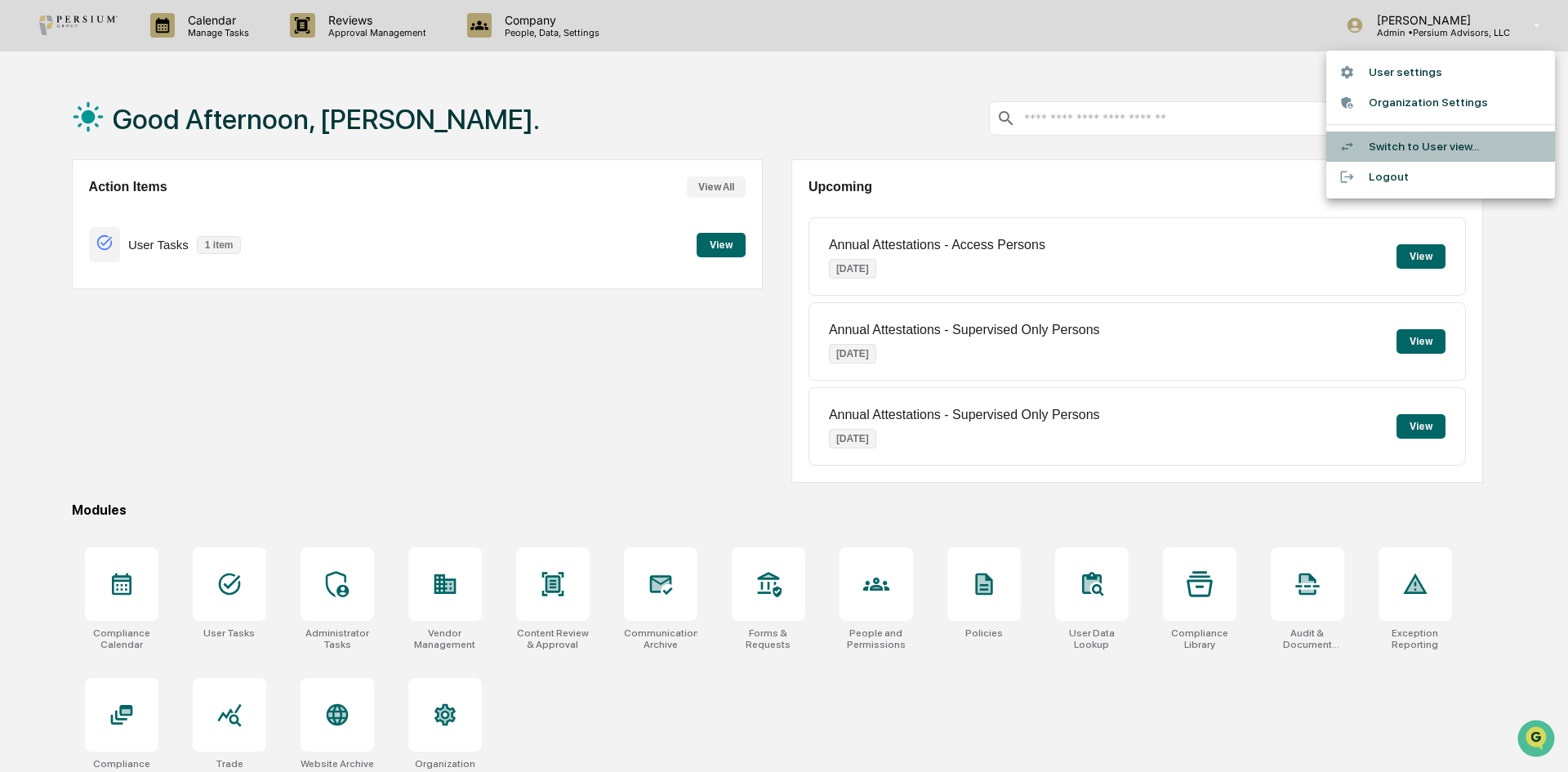
click at [1394, 148] on li "Switch to User view..." at bounding box center [1440, 147] width 228 height 30
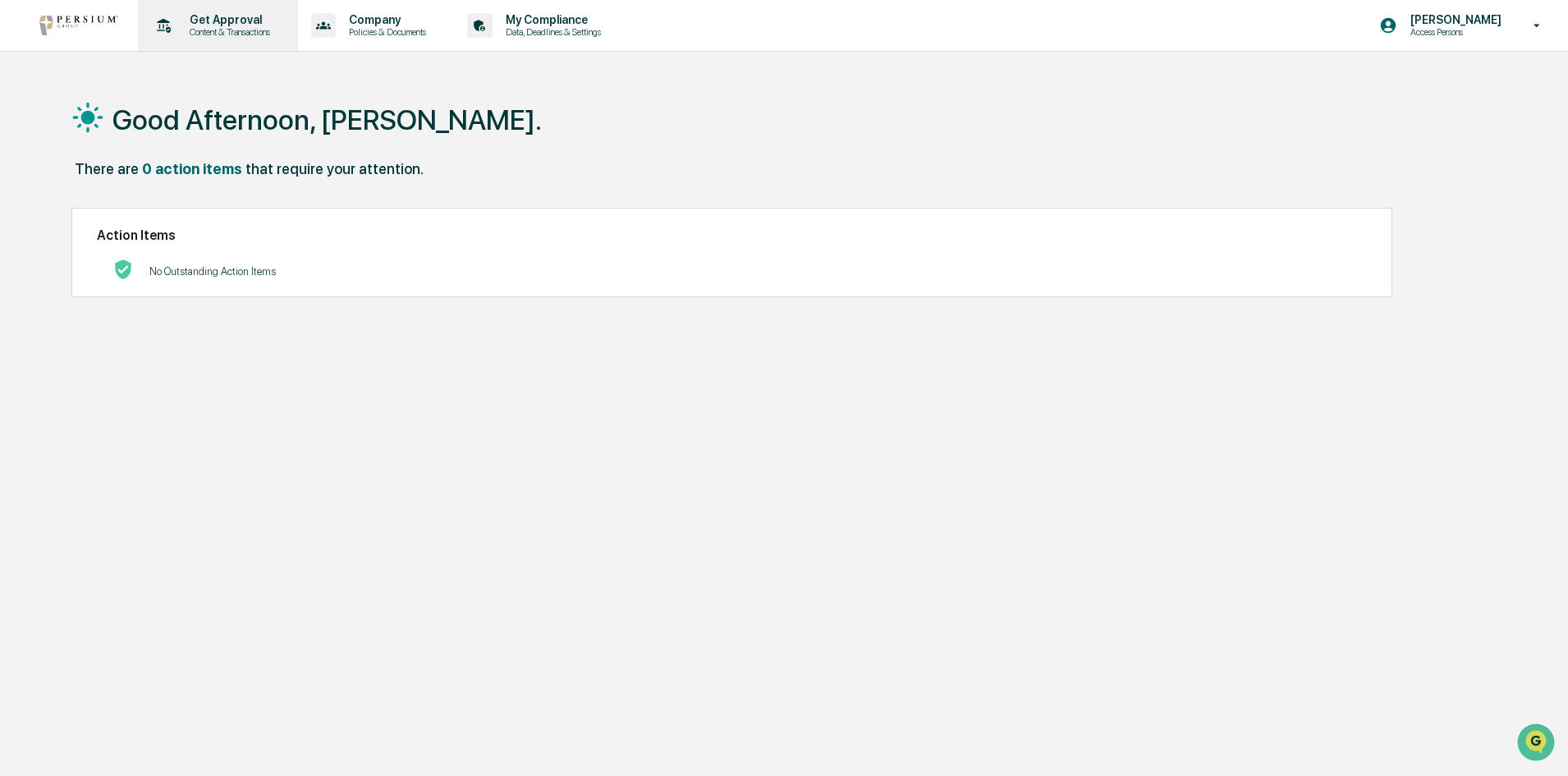
click at [207, 9] on div "Get Approval Content & Transactions" at bounding box center [216, 25] width 143 height 51
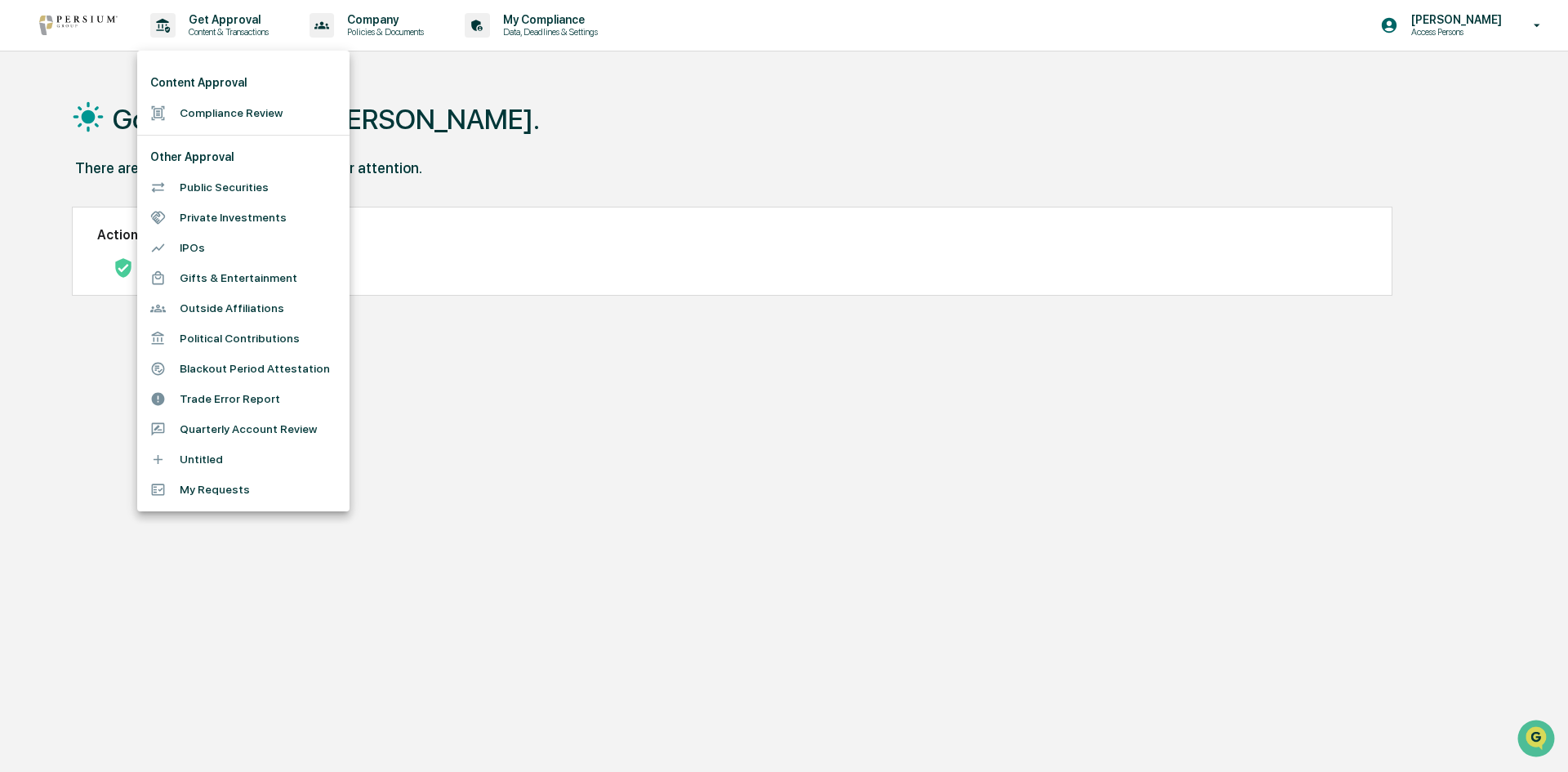
click at [666, 409] on div at bounding box center [784, 386] width 1568 height 772
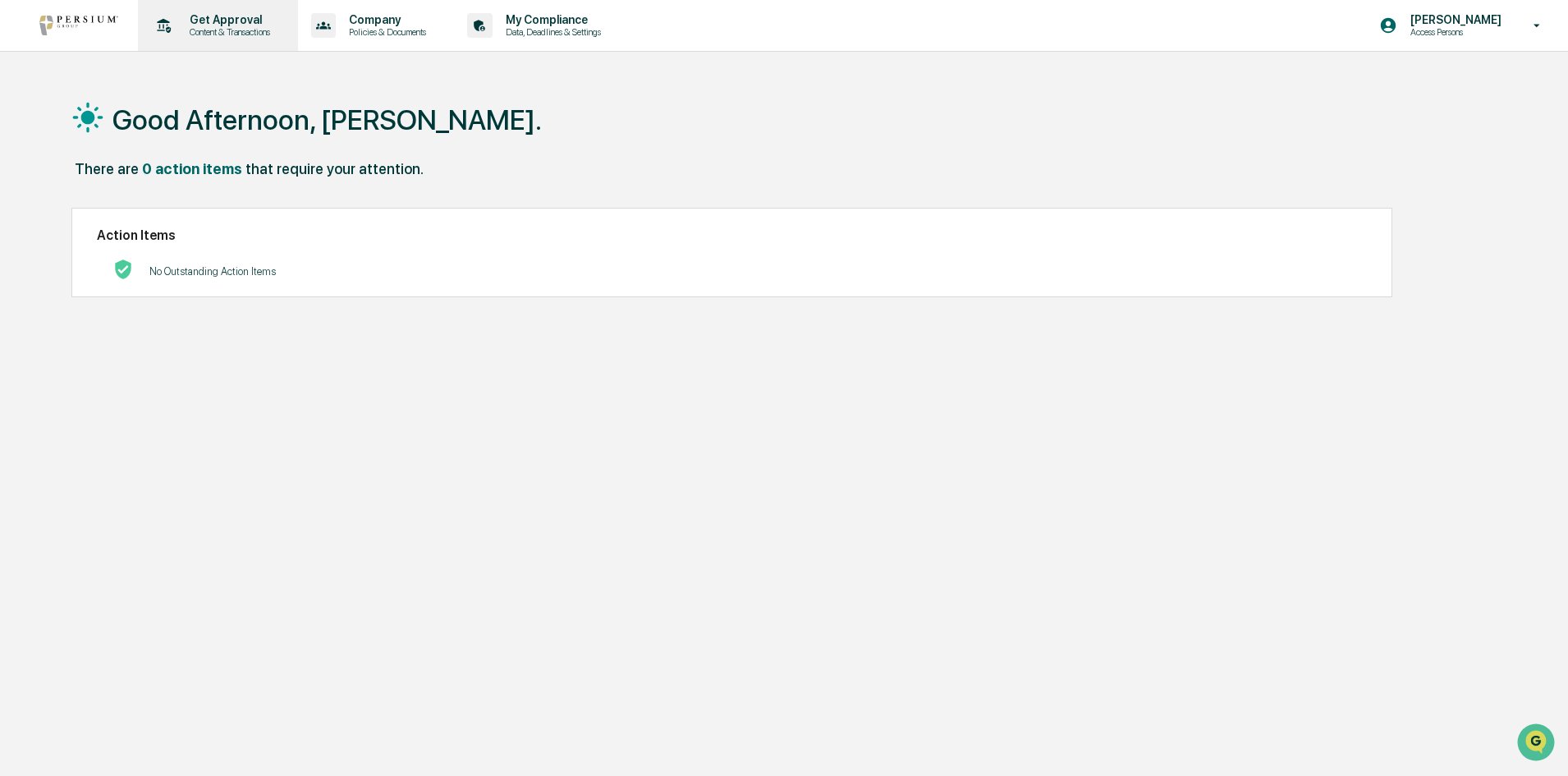
click at [204, 19] on p "Get Approval" at bounding box center [227, 20] width 102 height 14
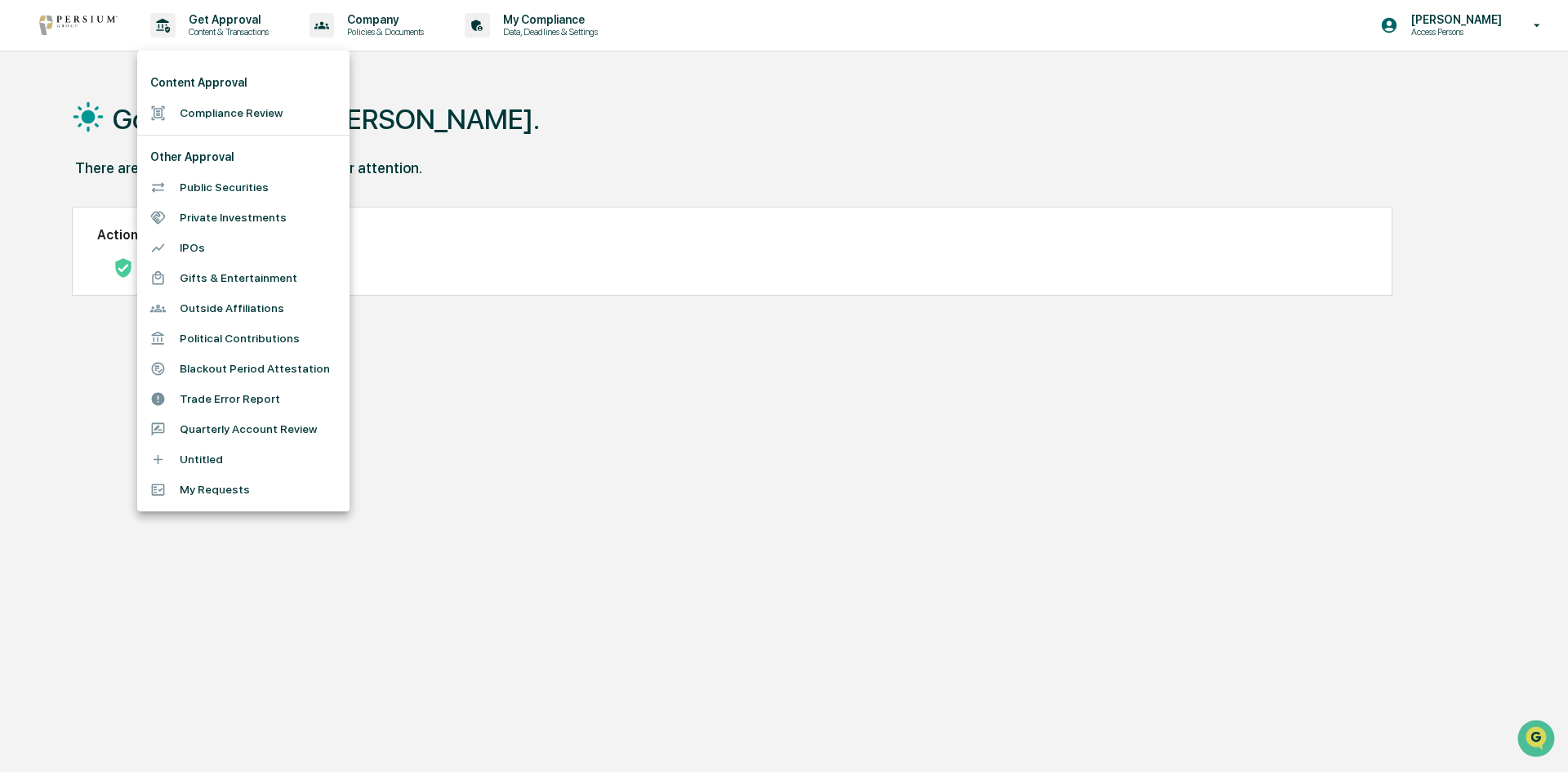
click at [693, 132] on div at bounding box center [784, 386] width 1568 height 772
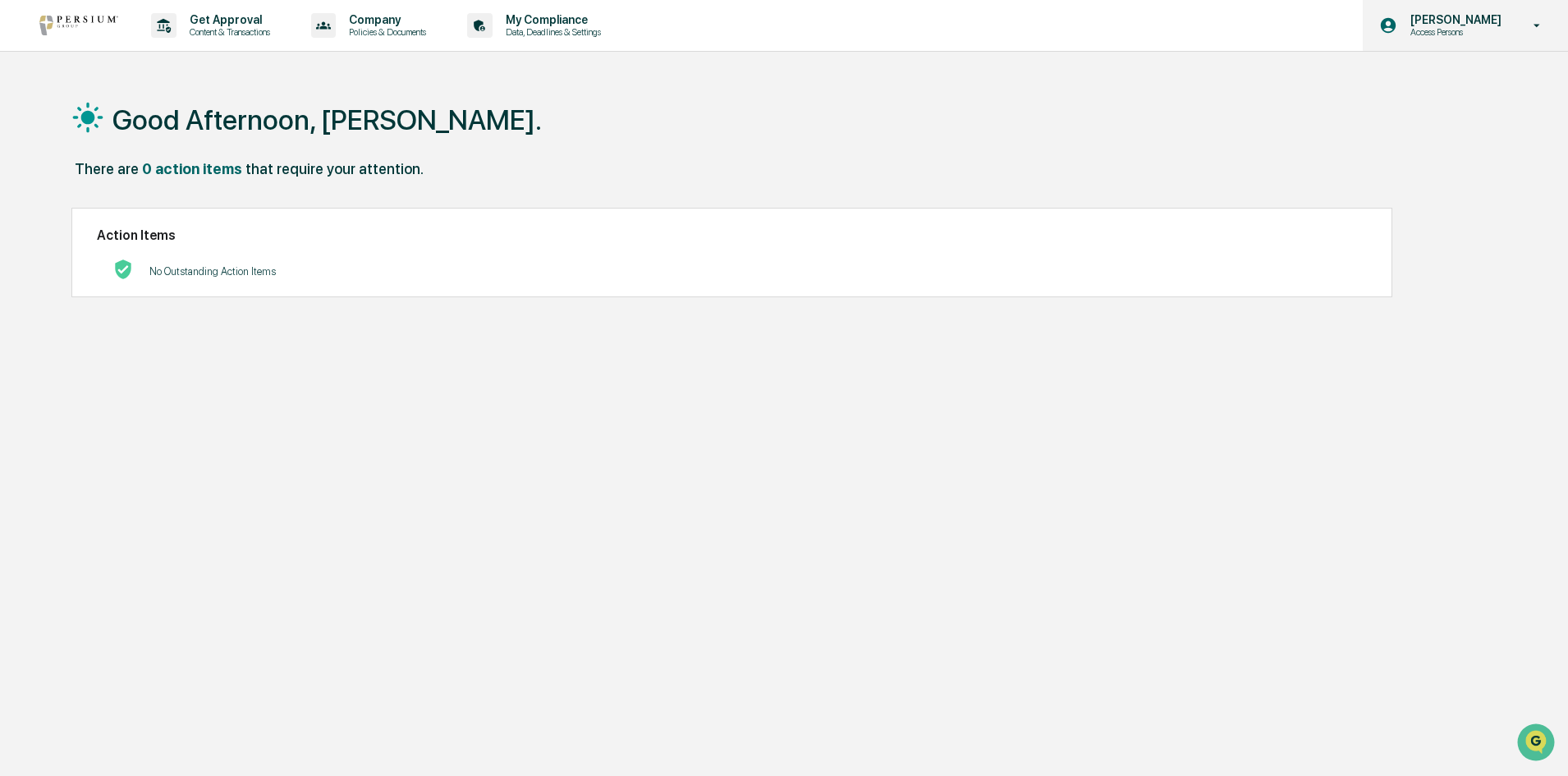
click at [1442, 27] on p "Access Persons" at bounding box center [1452, 32] width 112 height 12
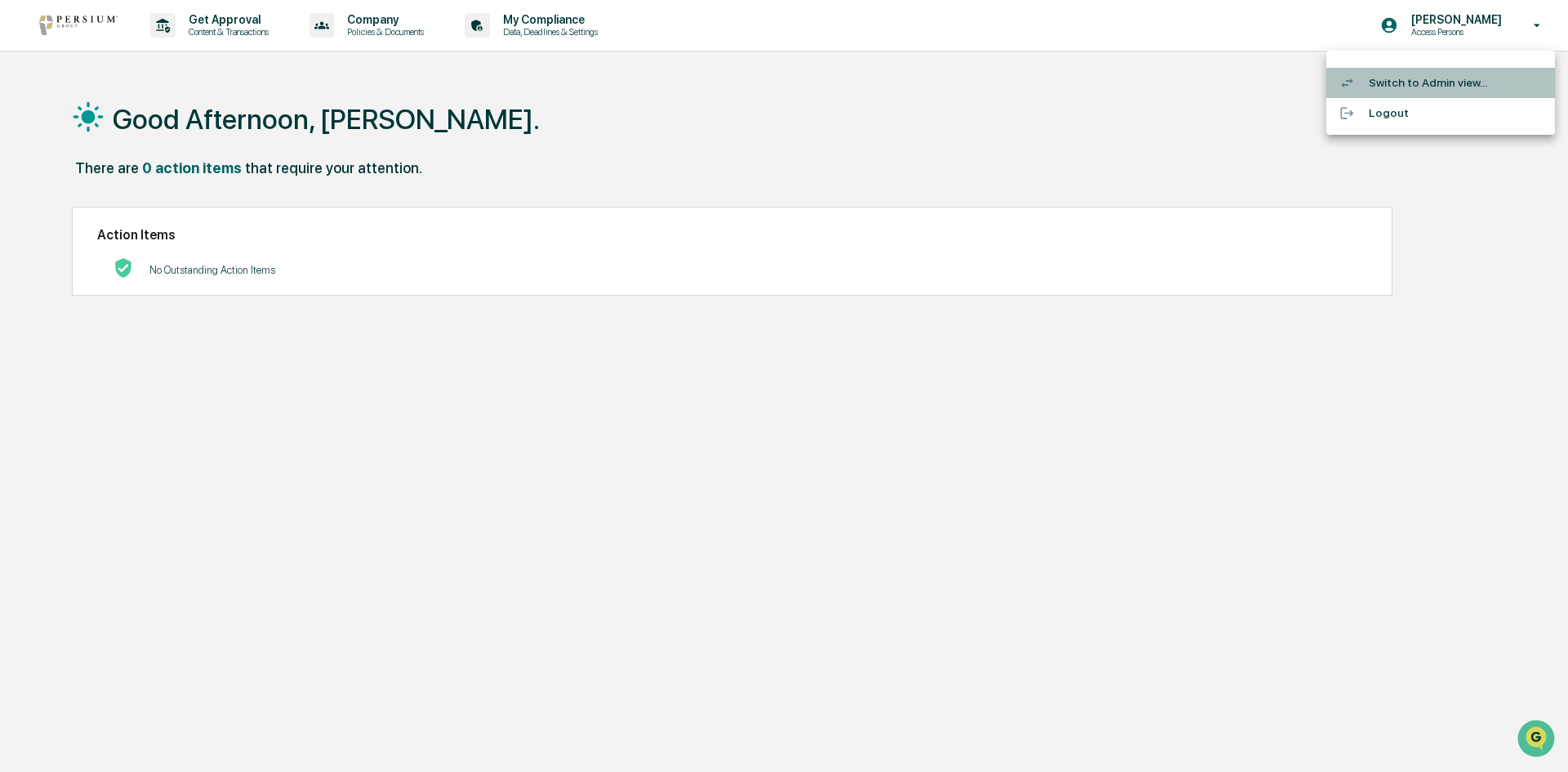
click at [1418, 75] on li "Switch to Admin view..." at bounding box center [1440, 83] width 228 height 30
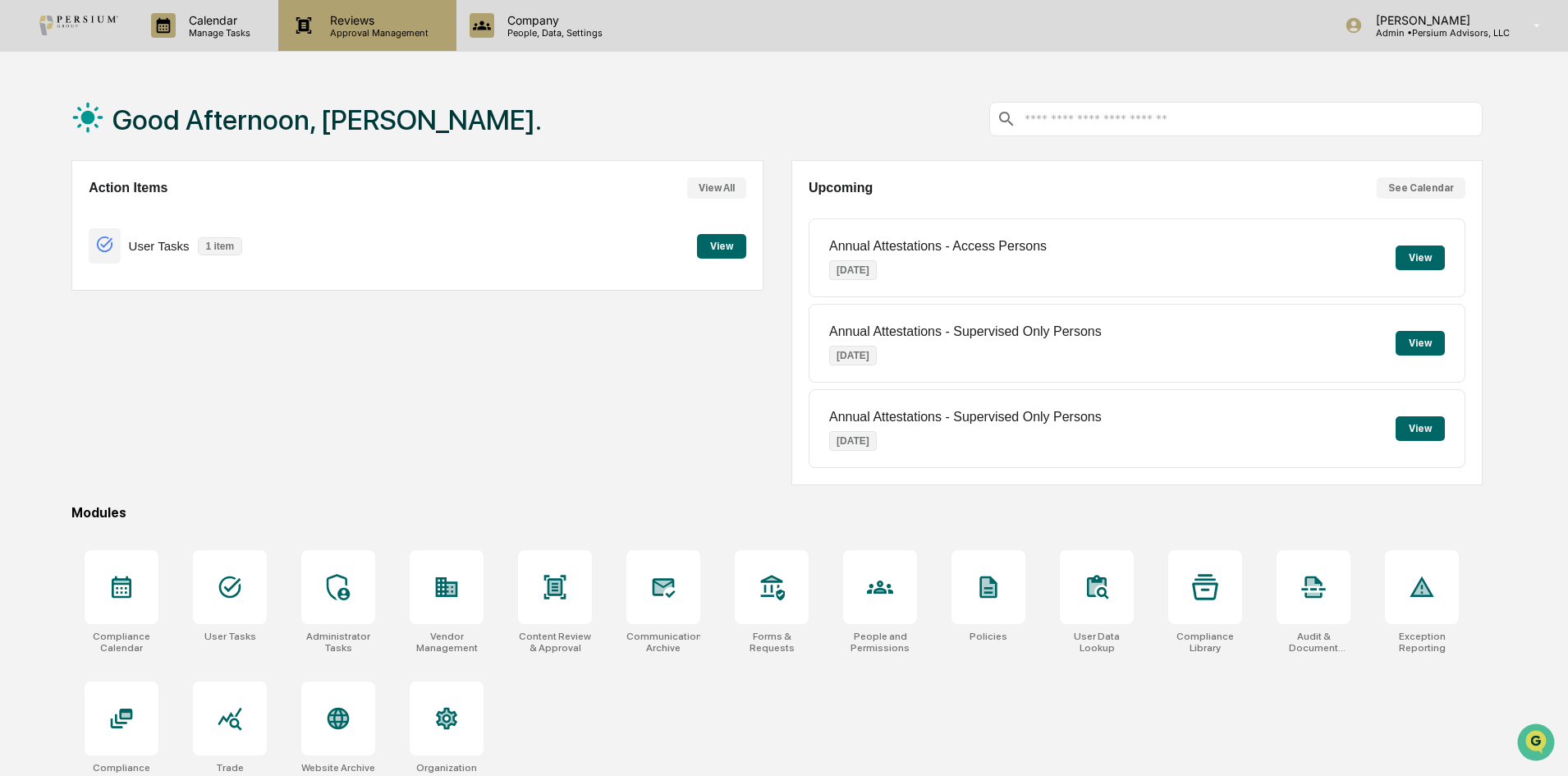
click at [403, 27] on p "Approval Management" at bounding box center [376, 33] width 120 height 12
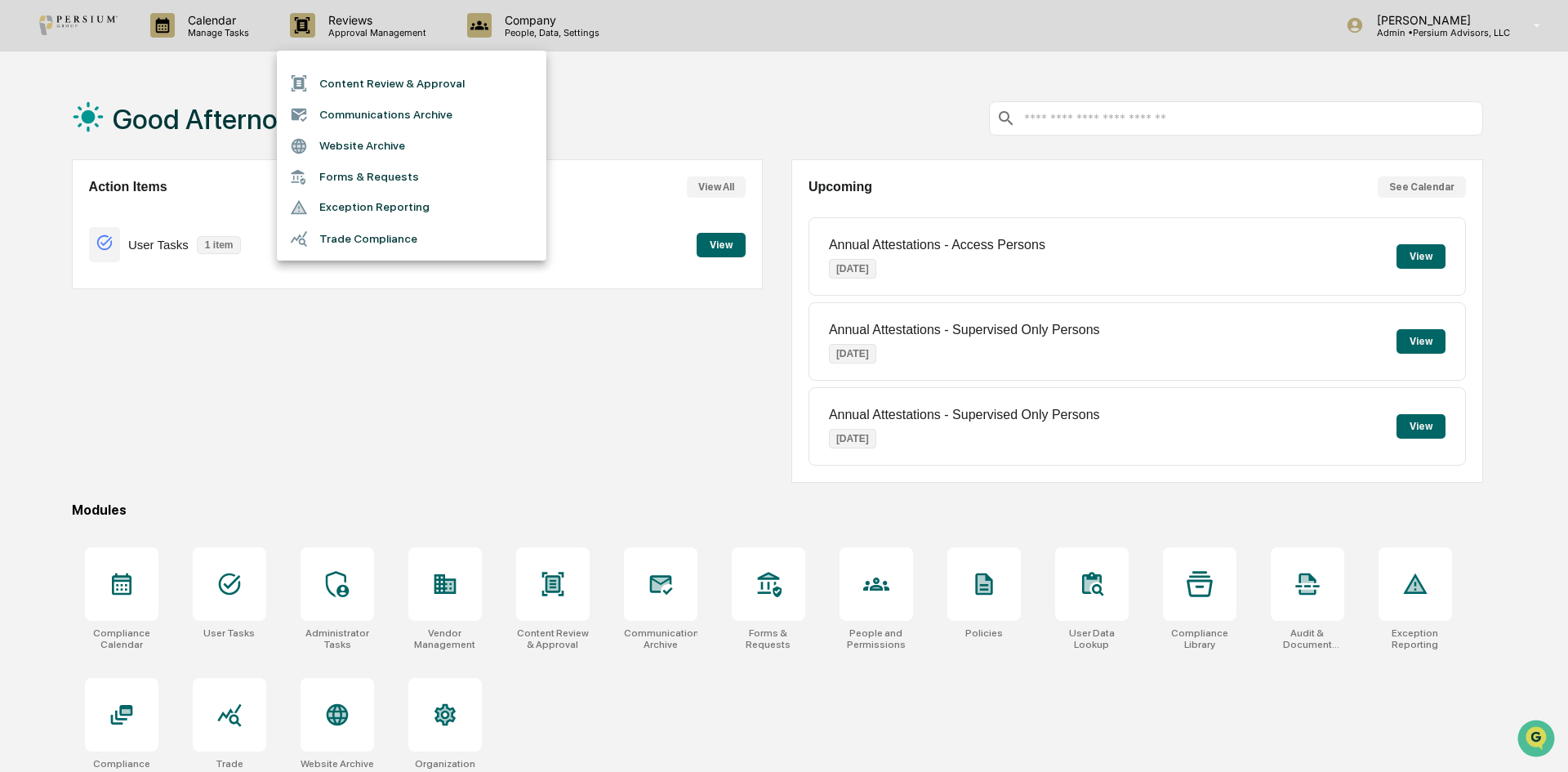
click at [500, 13] on div at bounding box center [784, 386] width 1568 height 772
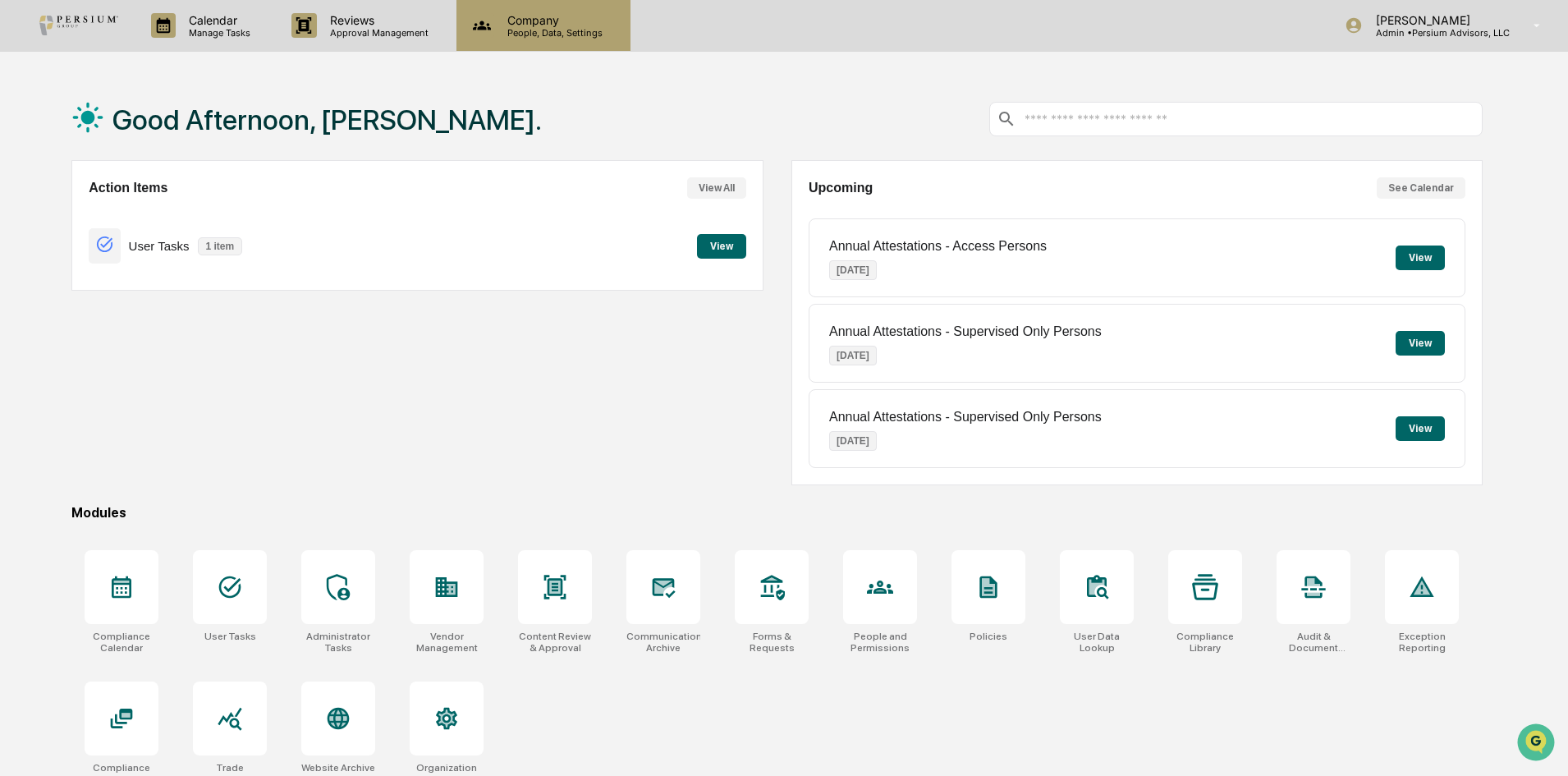
click at [523, 18] on p "Company" at bounding box center [552, 20] width 116 height 14
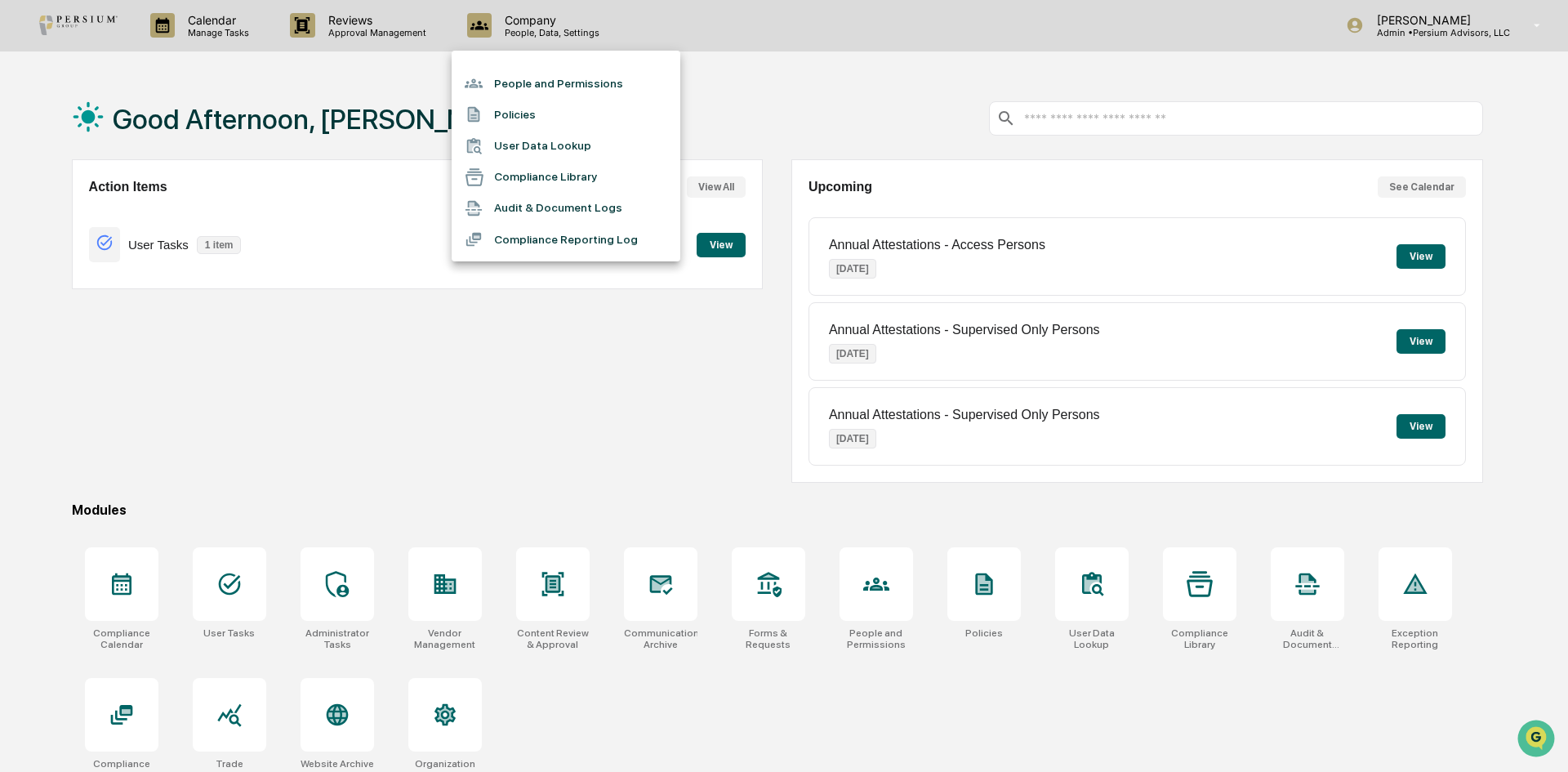
click at [184, 44] on div at bounding box center [784, 386] width 1568 height 772
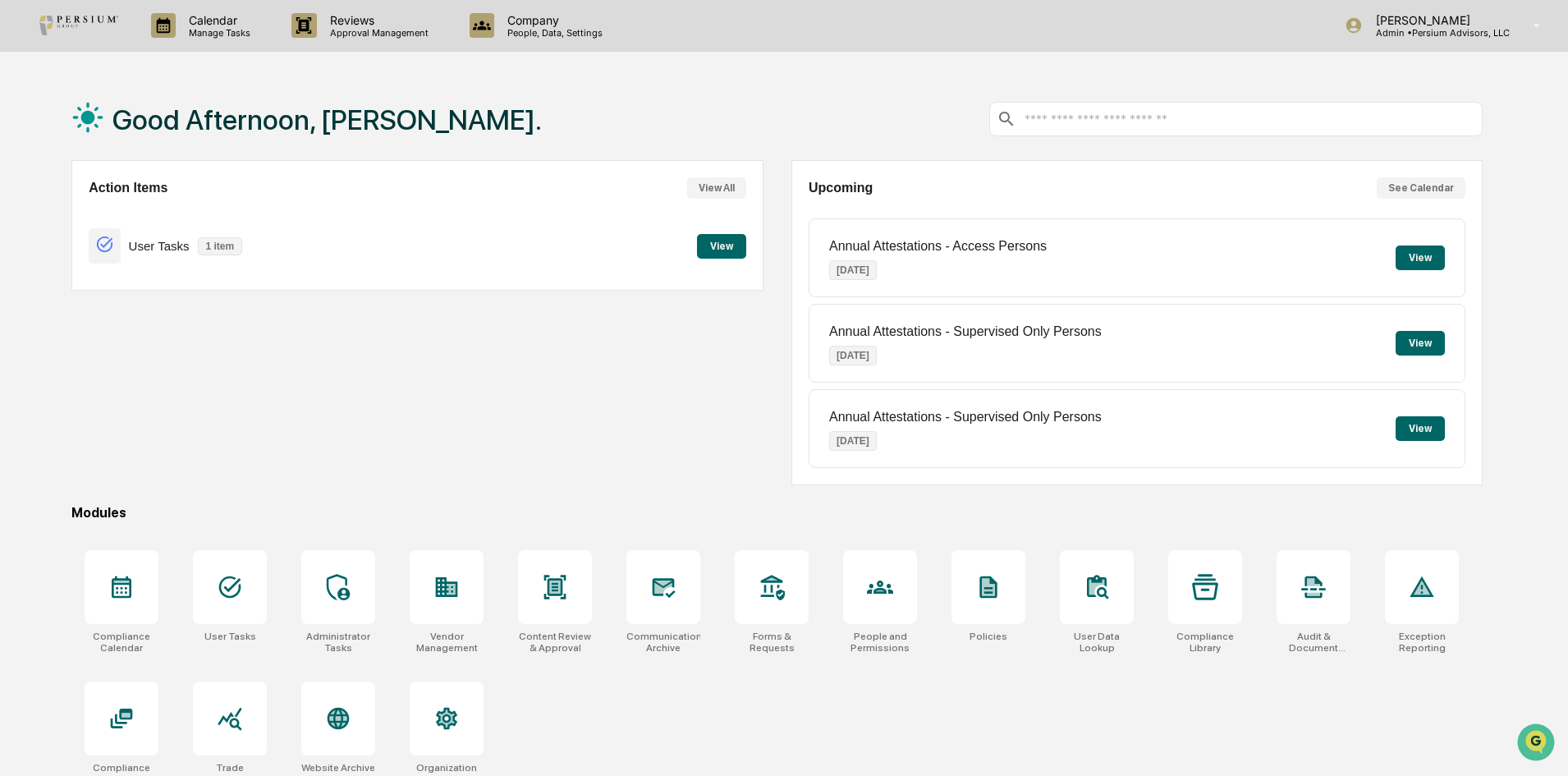
scroll to position [78, 0]
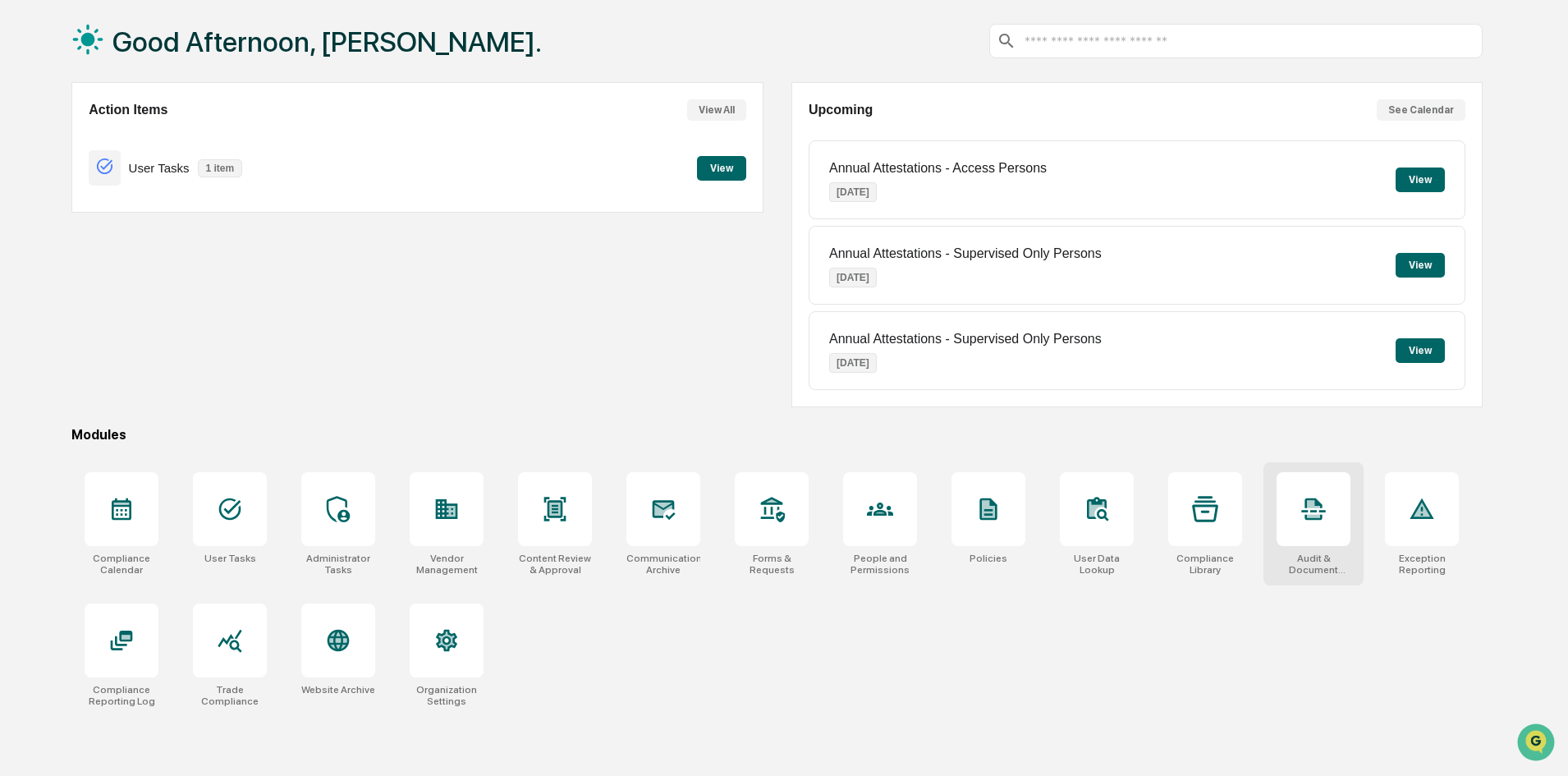
click at [1324, 511] on icon at bounding box center [1313, 509] width 24 height 22
click at [130, 594] on div "Compliance Reporting Log" at bounding box center [122, 655] width 100 height 123
click at [545, 551] on div "Content Review & Approval" at bounding box center [554, 524] width 100 height 123
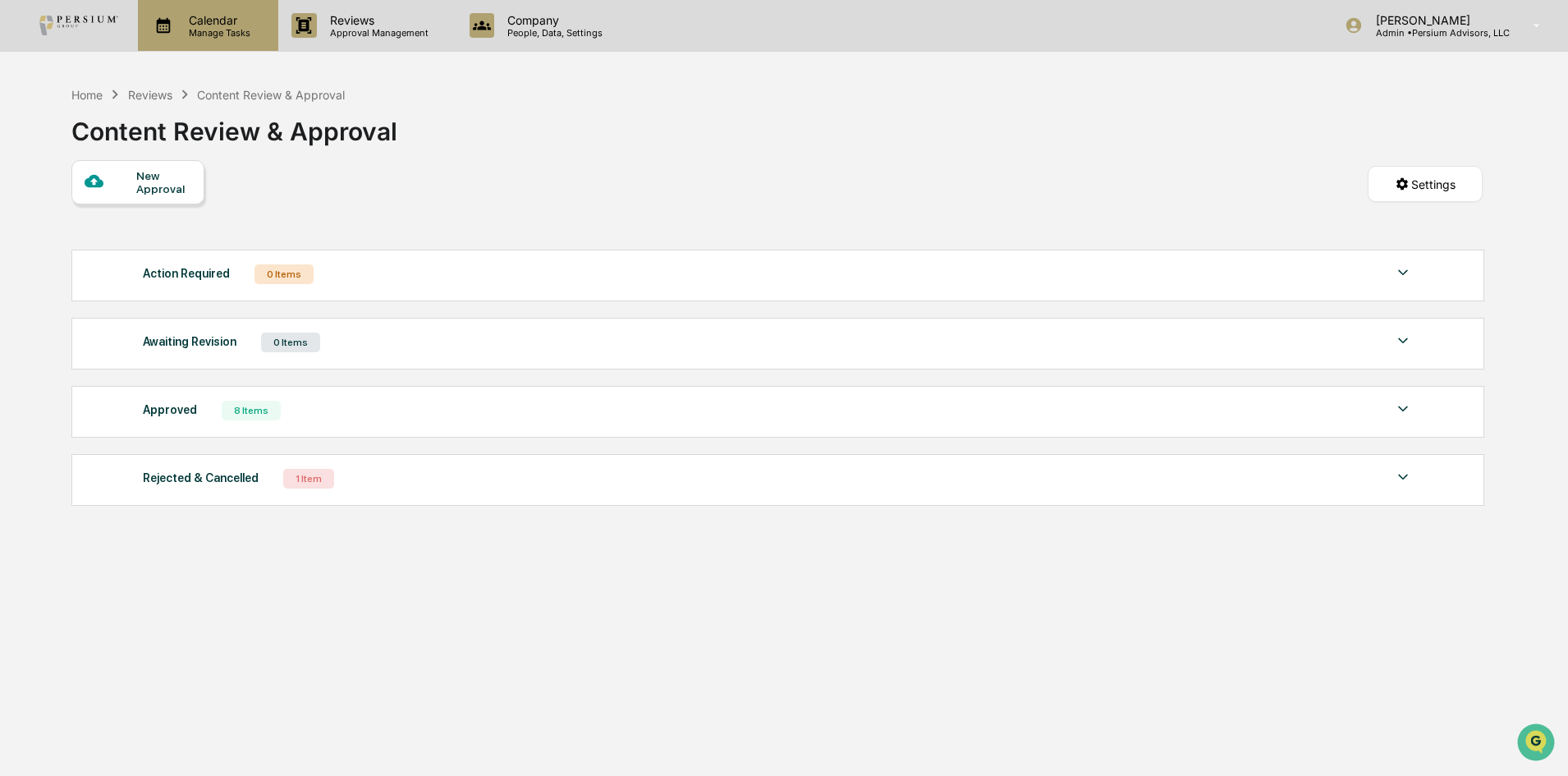
click at [194, 29] on p "Manage Tasks" at bounding box center [217, 33] width 83 height 12
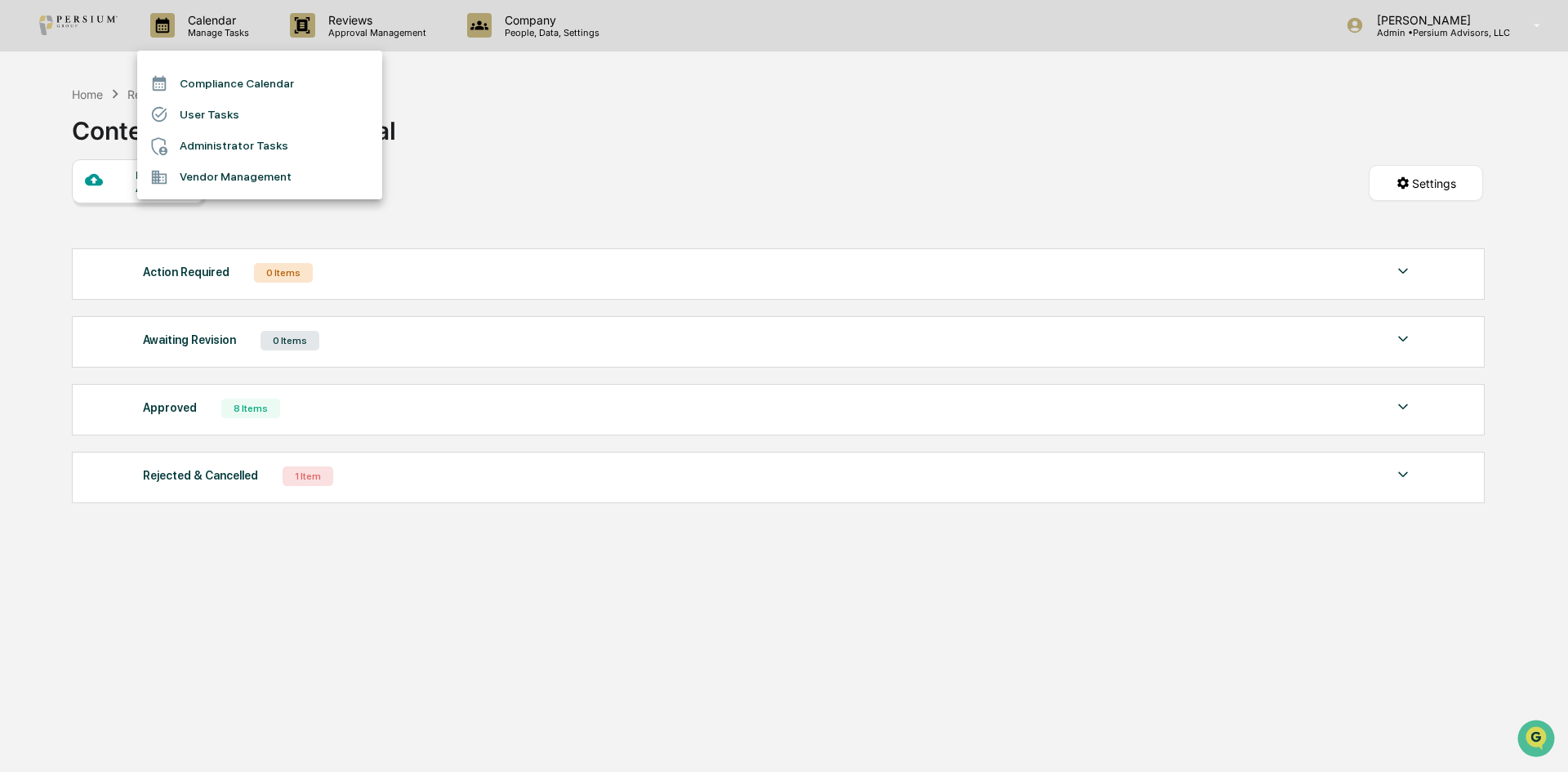
click at [552, 151] on div at bounding box center [784, 386] width 1568 height 772
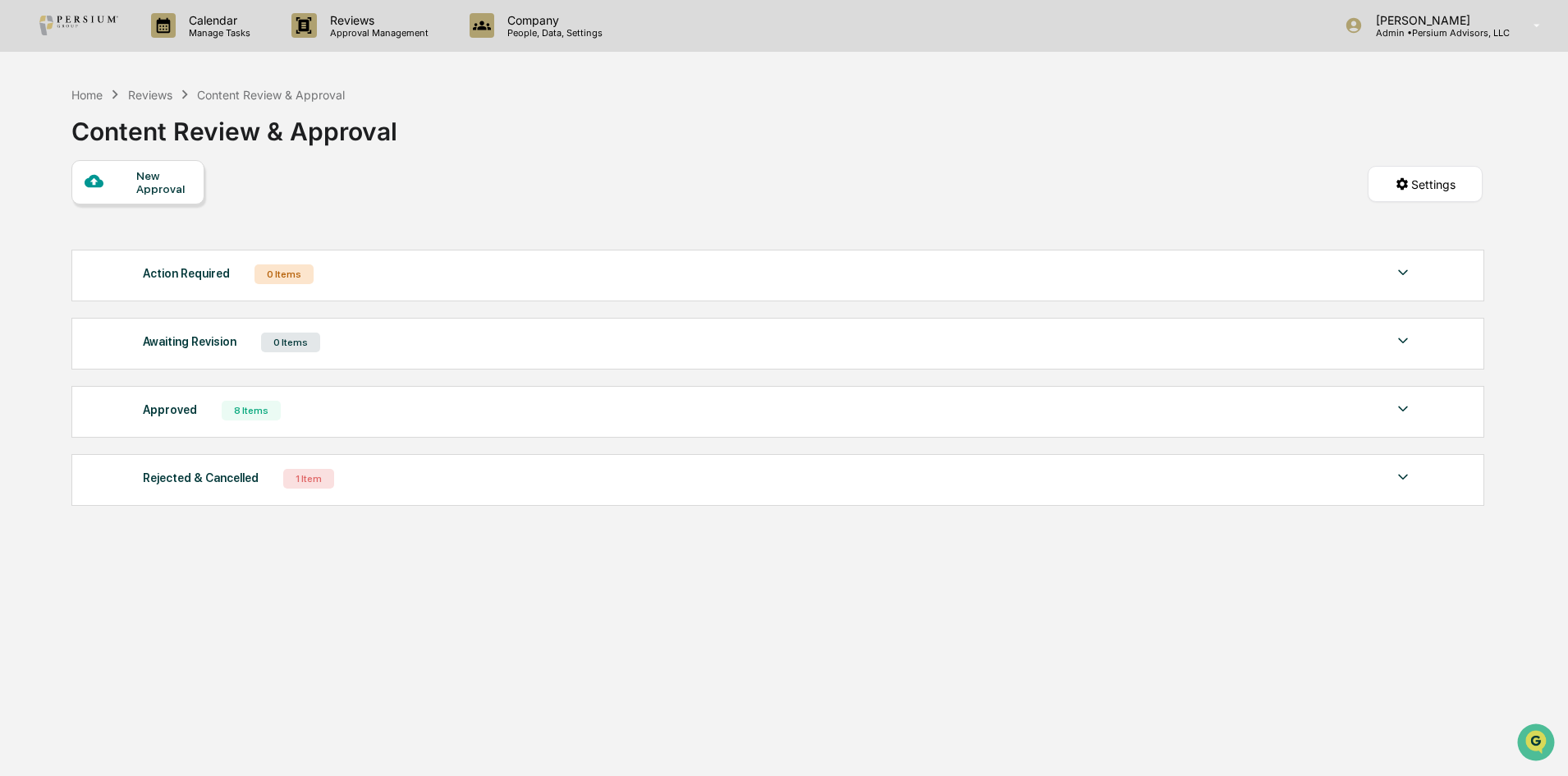
click at [374, 407] on div "Approved 8 Items" at bounding box center [777, 410] width 1270 height 23
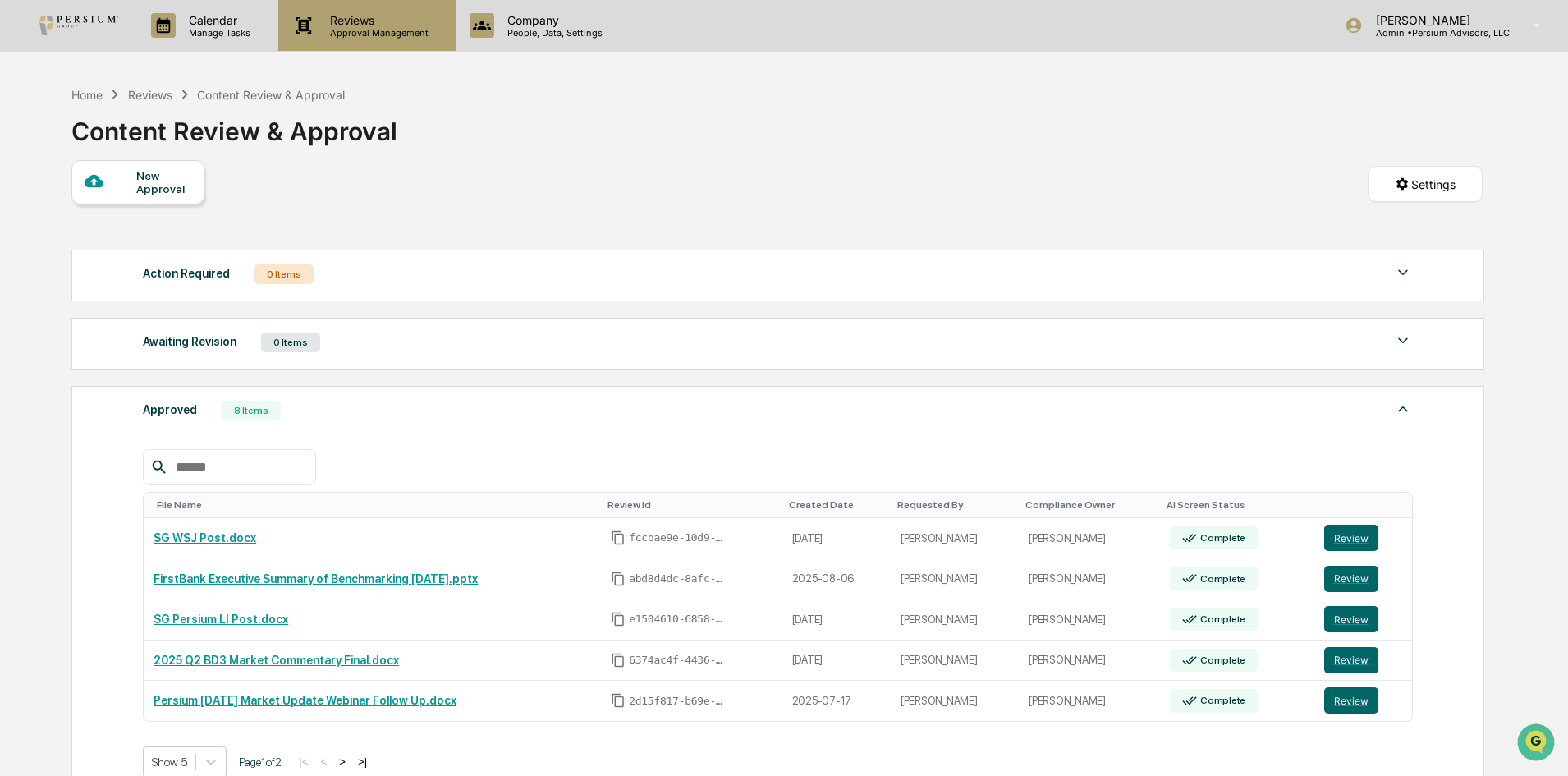
click at [333, 41] on div "Reviews Approval Management" at bounding box center [367, 25] width 177 height 51
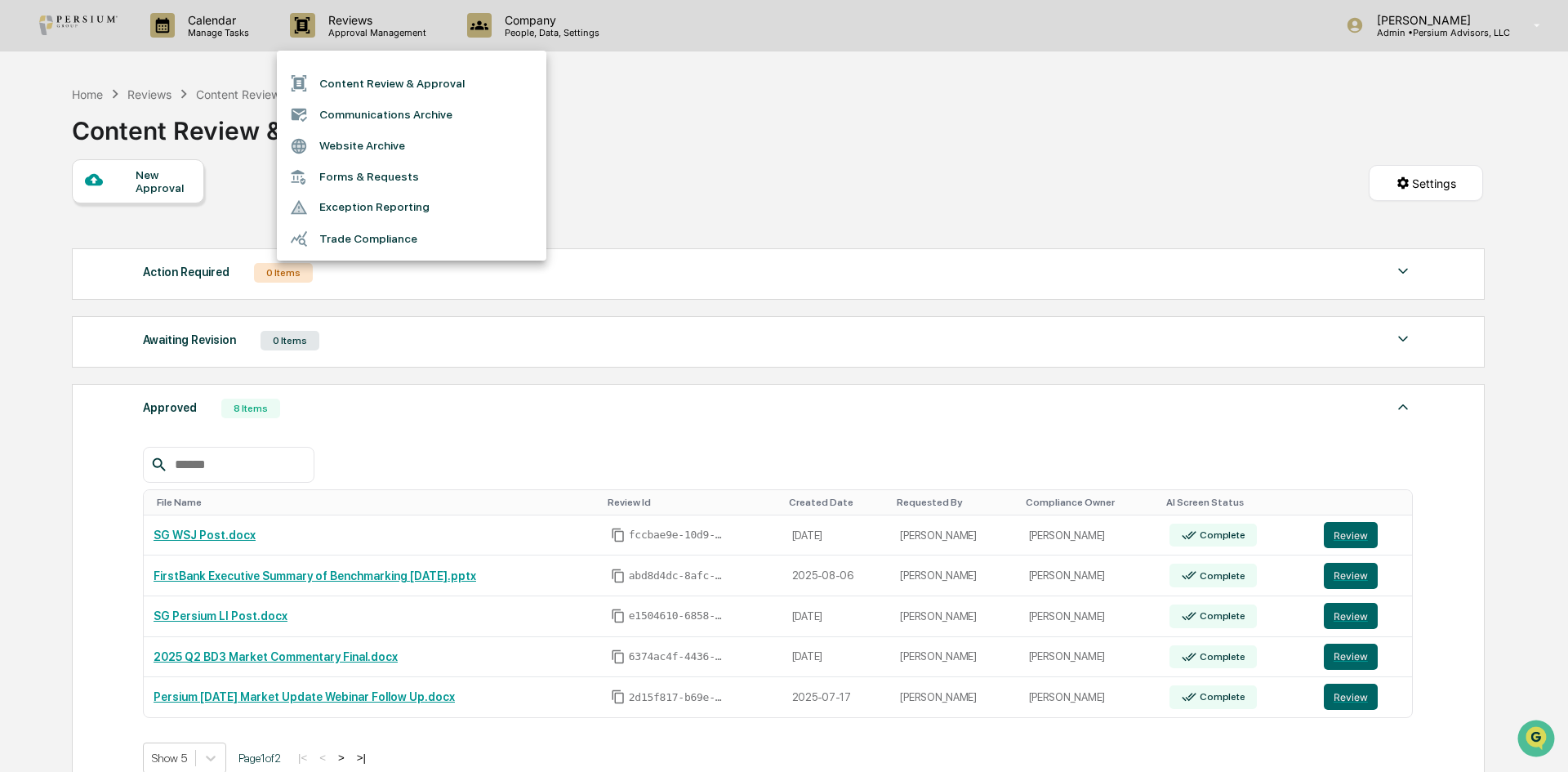
click at [365, 87] on li "Content Review & Approval" at bounding box center [412, 83] width 270 height 31
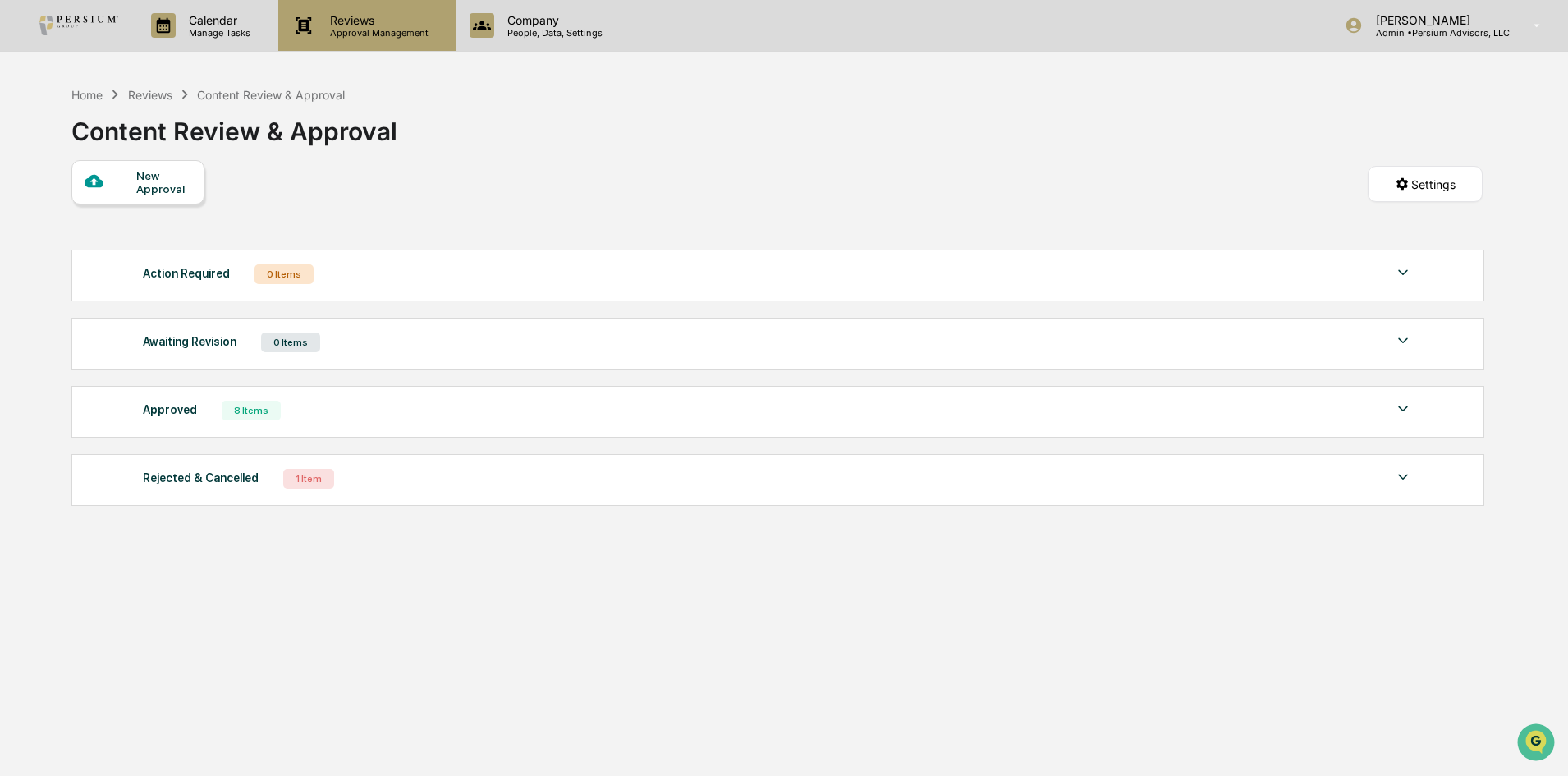
click at [346, 45] on div "Reviews Approval Management" at bounding box center [367, 25] width 177 height 51
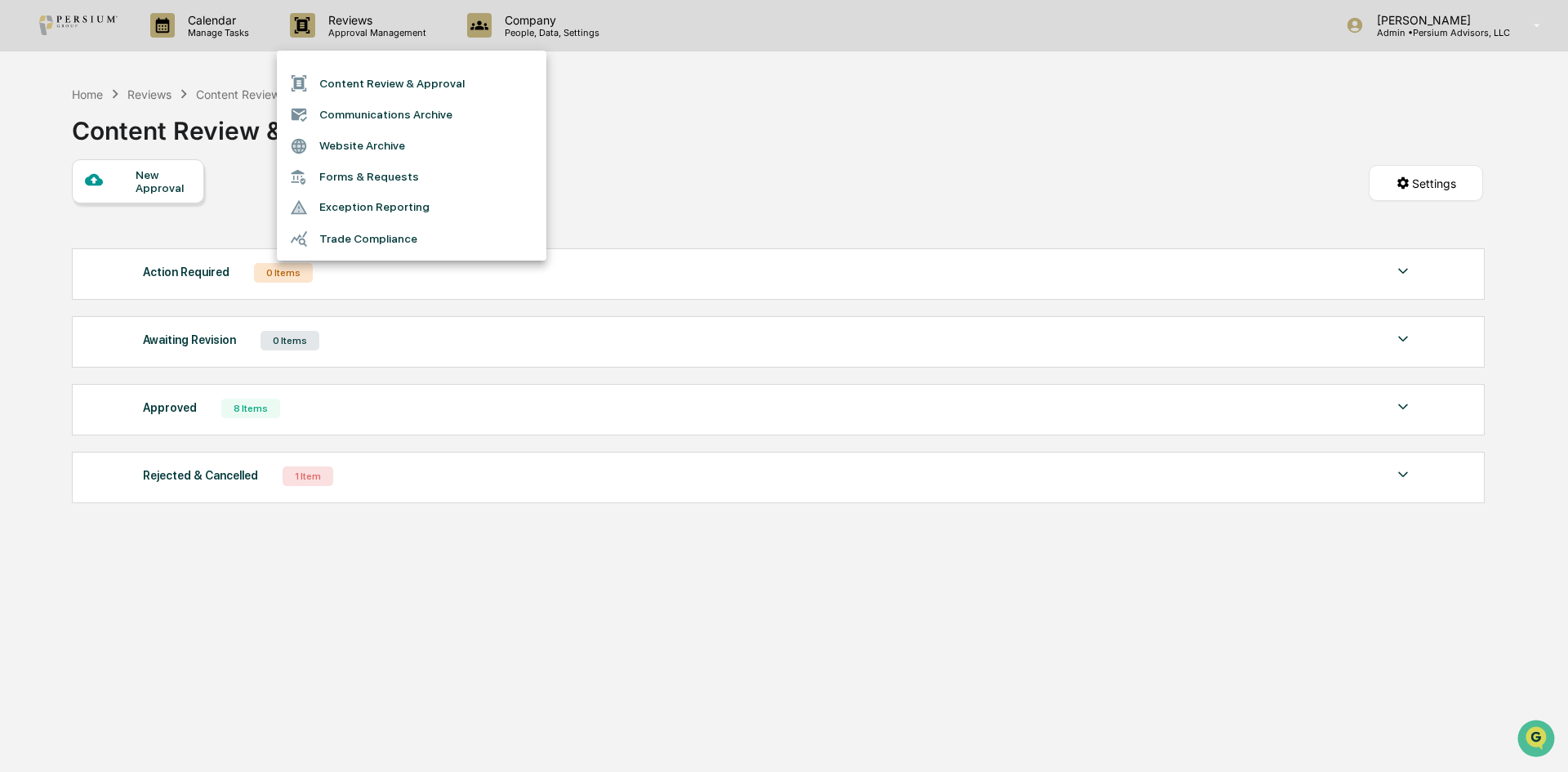
click at [374, 170] on li "Forms & Requests" at bounding box center [412, 177] width 270 height 30
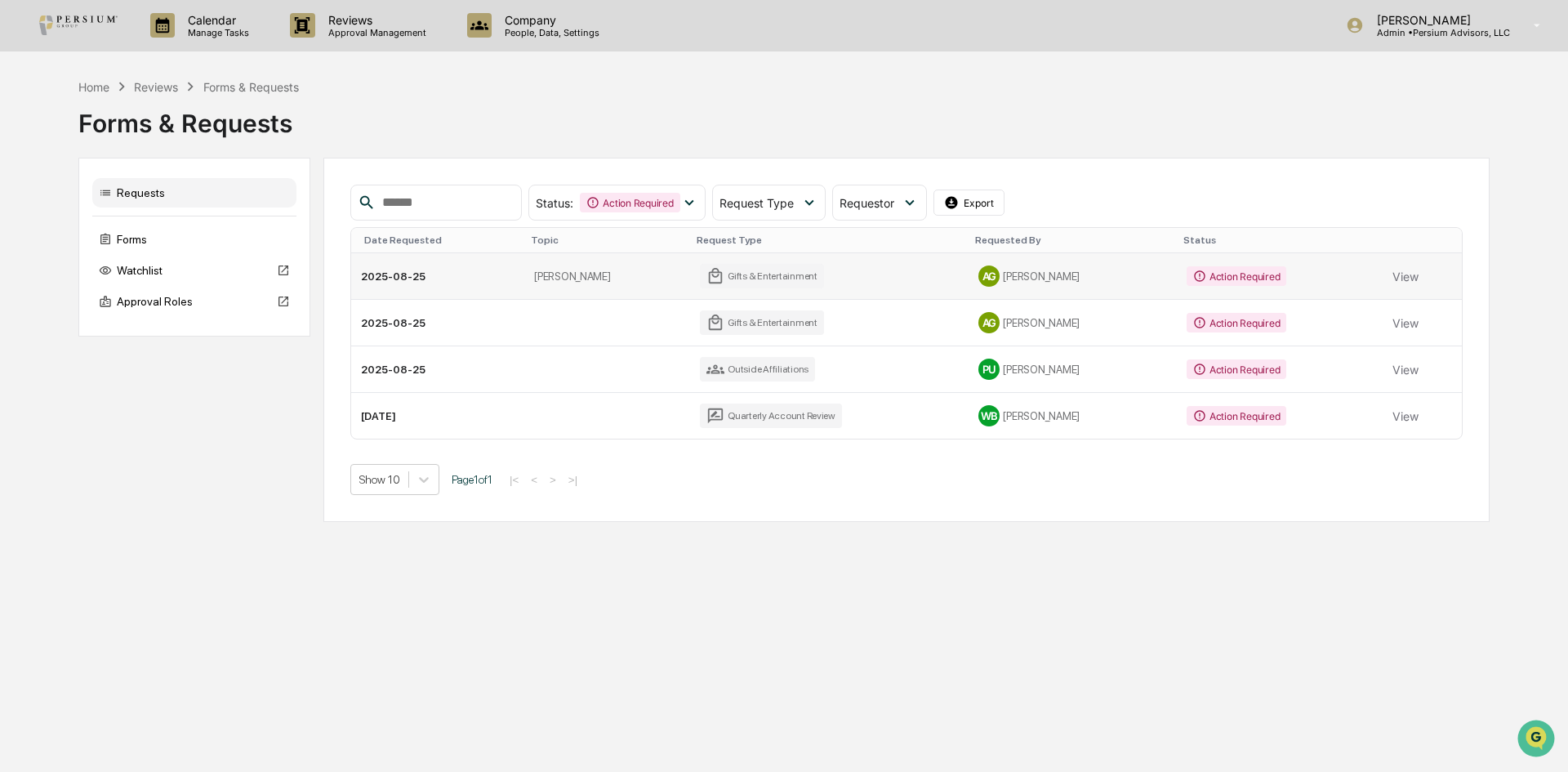
click at [1383, 270] on td "View" at bounding box center [1423, 276] width 79 height 46
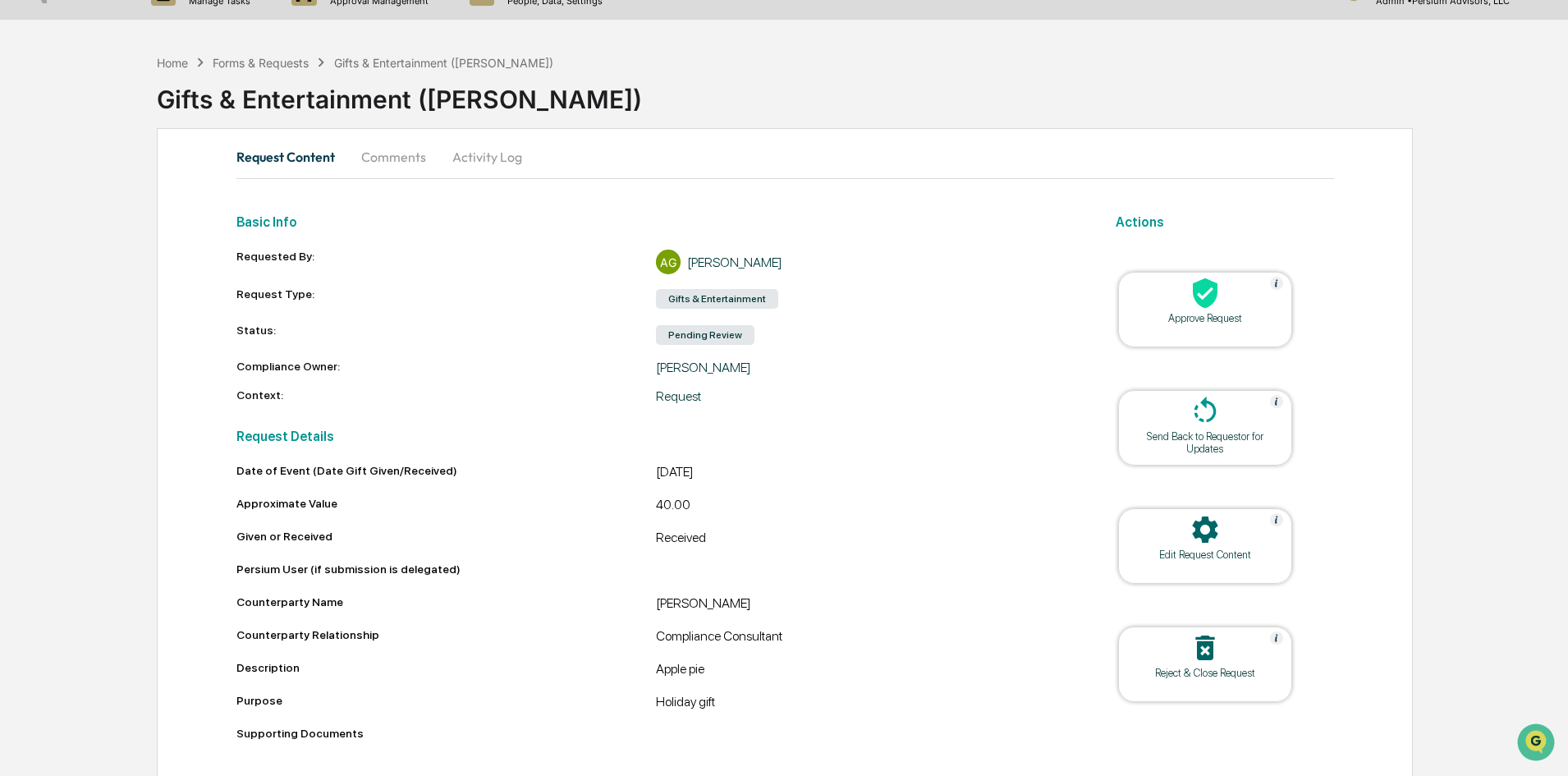
scroll to position [38, 0]
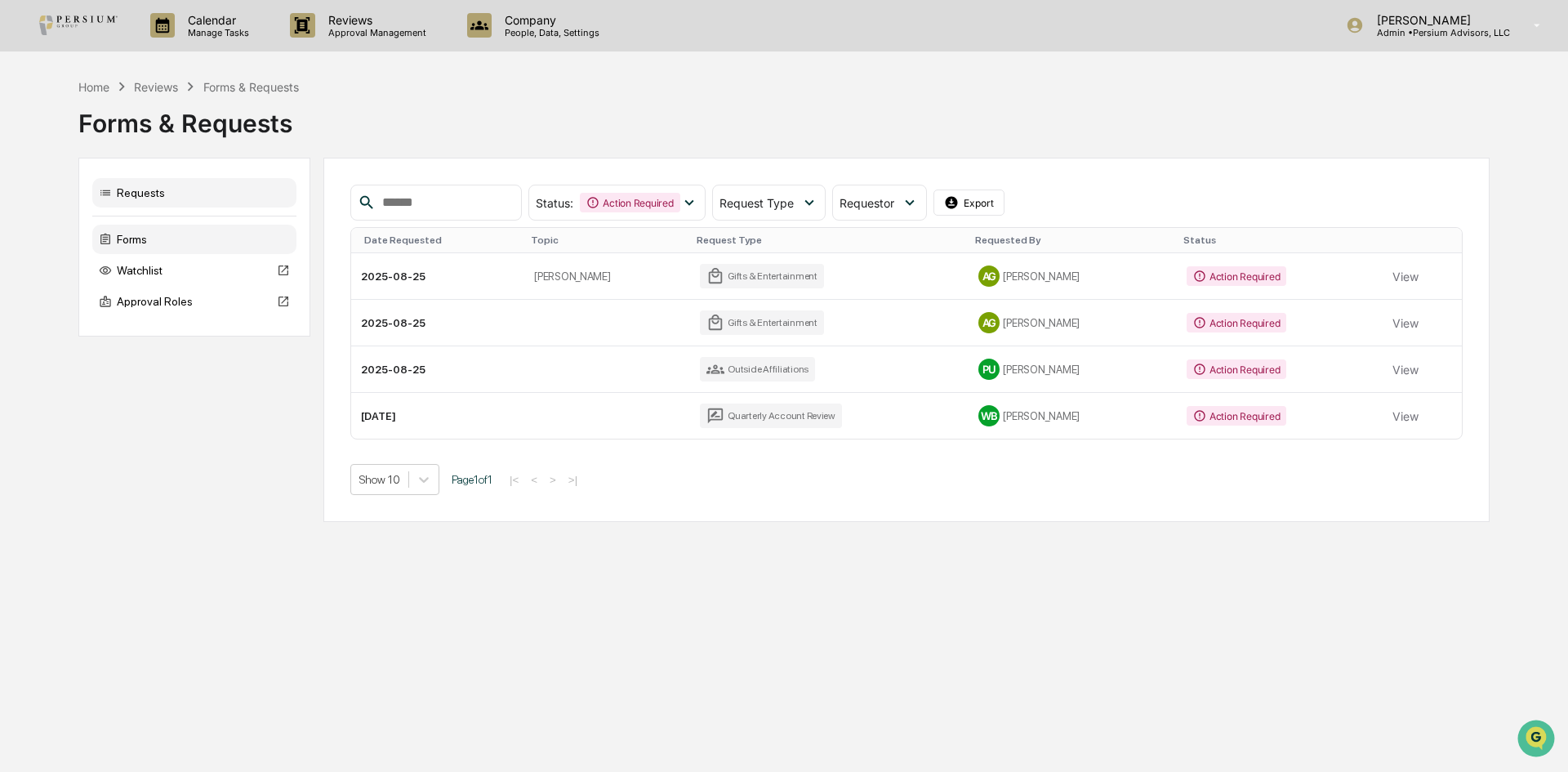
click at [120, 243] on div "Forms" at bounding box center [194, 239] width 204 height 29
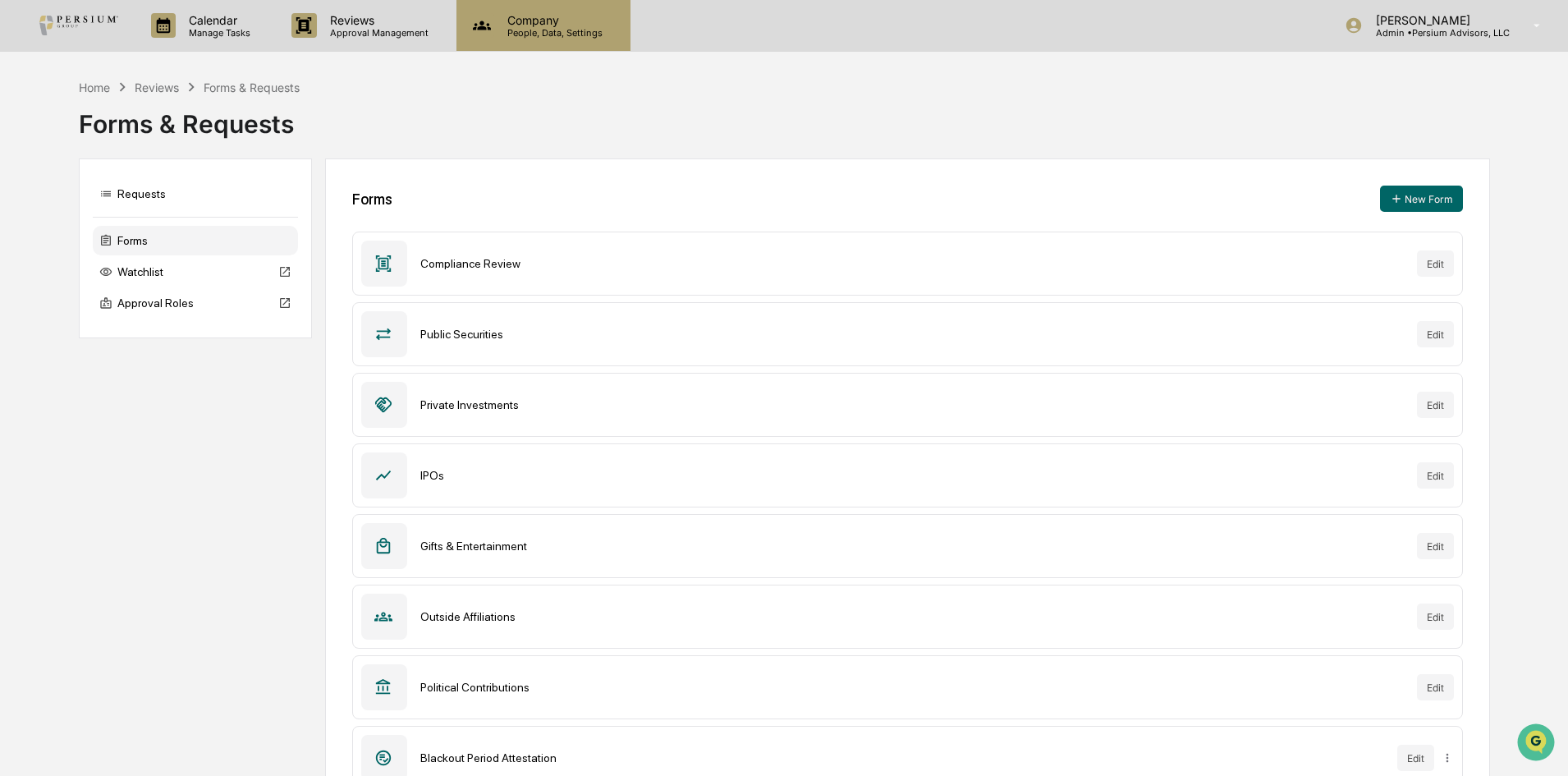
click at [474, 36] on icon at bounding box center [481, 25] width 24 height 24
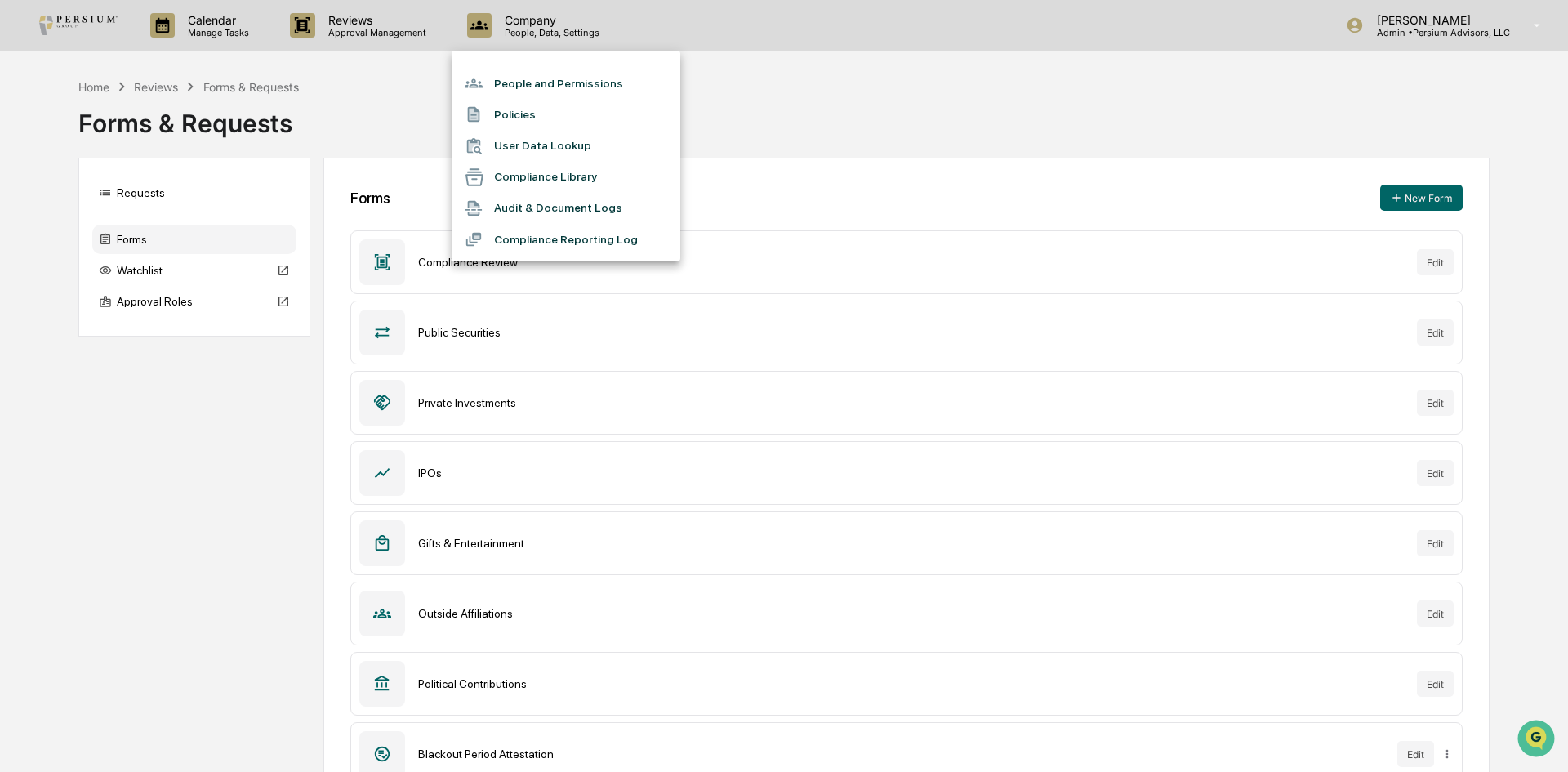
click at [369, 22] on div at bounding box center [784, 386] width 1568 height 772
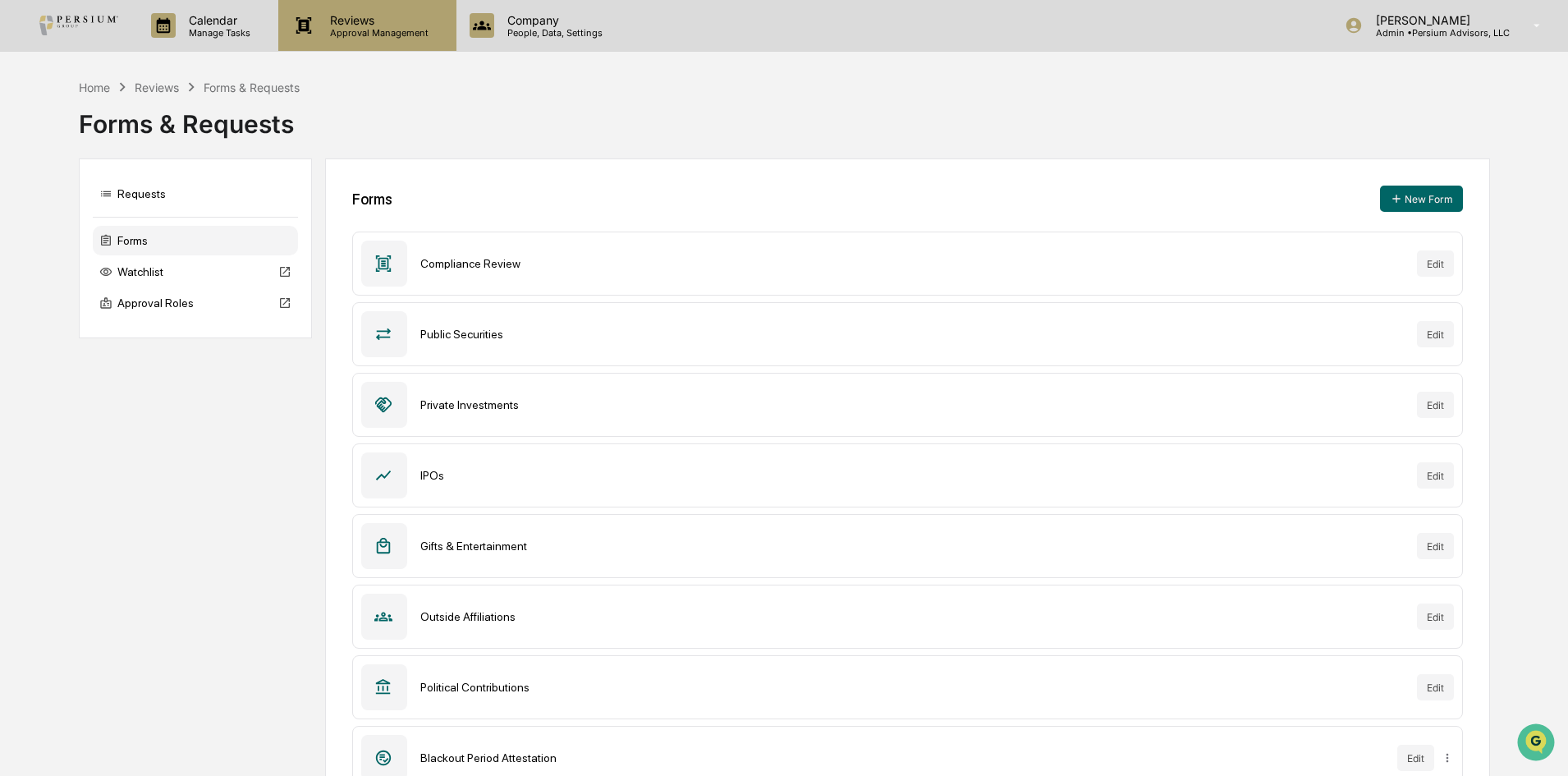
click at [340, 30] on p "Approval Management" at bounding box center [376, 33] width 120 height 12
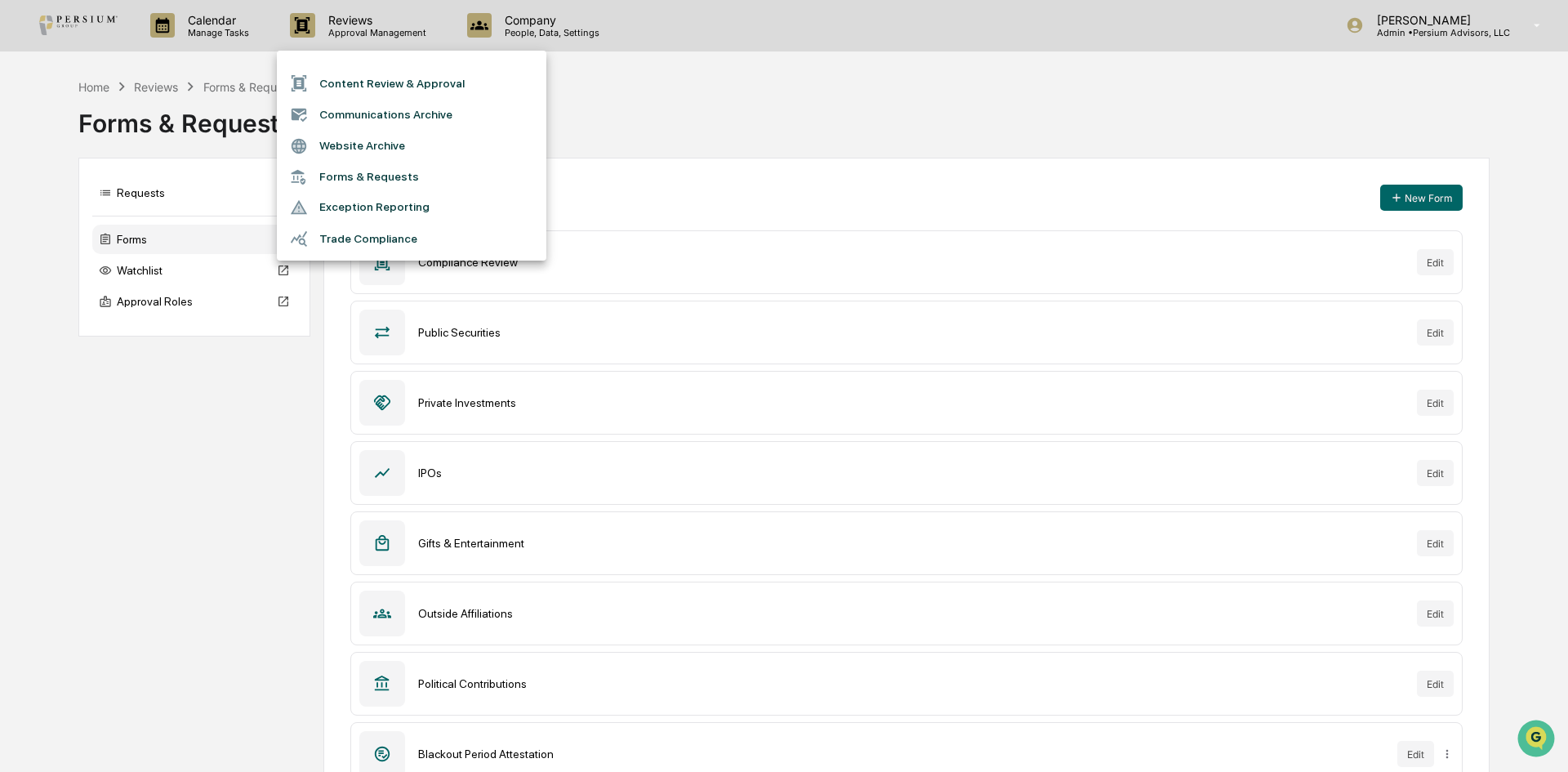
click at [752, 55] on div at bounding box center [784, 386] width 1568 height 772
